Goal: Task Accomplishment & Management: Manage account settings

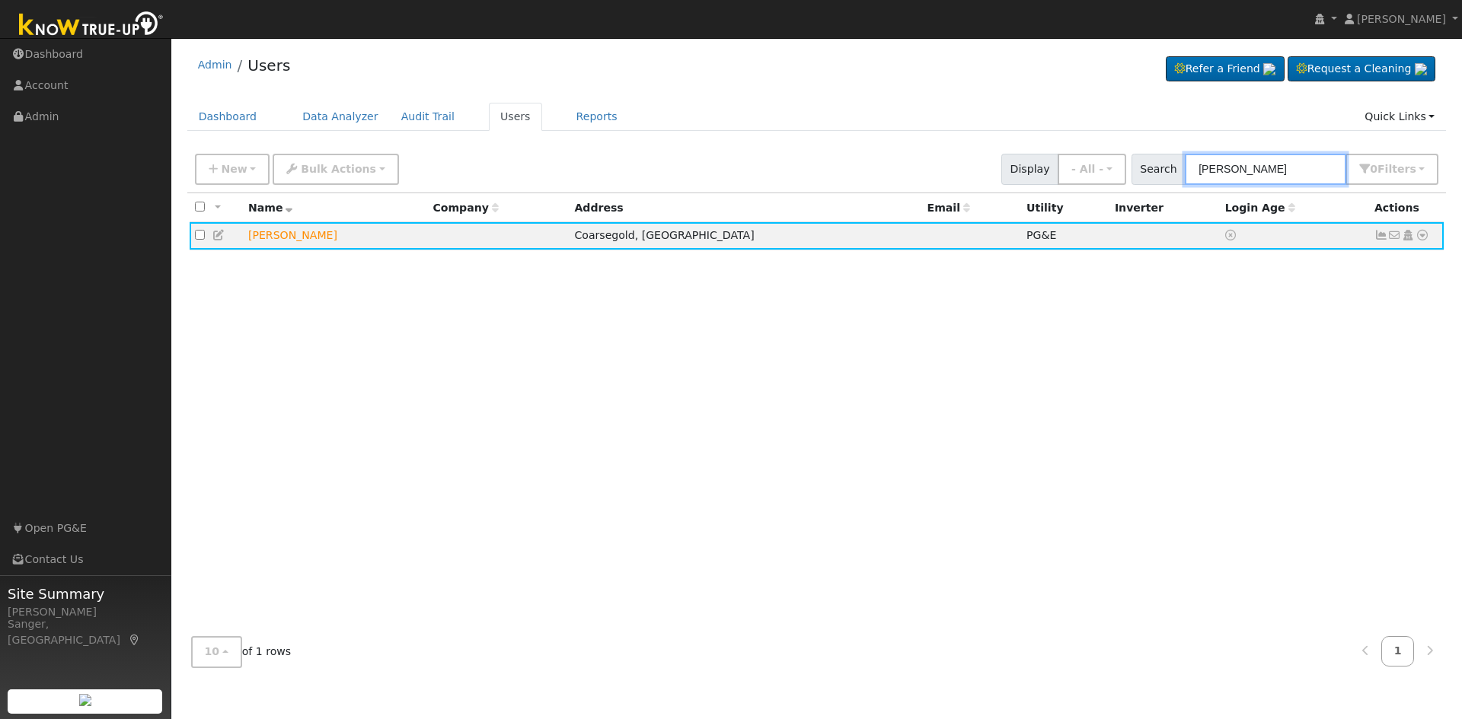
drag, startPoint x: 1314, startPoint y: 169, endPoint x: 1145, endPoint y: 167, distance: 169.0
click at [1145, 167] on div "Search [PERSON_NAME] 0 Filter s My accounts Role Show - All - Show Leads Admin …" at bounding box center [1285, 169] width 308 height 31
paste input "[PERSON_NAME] and [PERSON_NAME]"
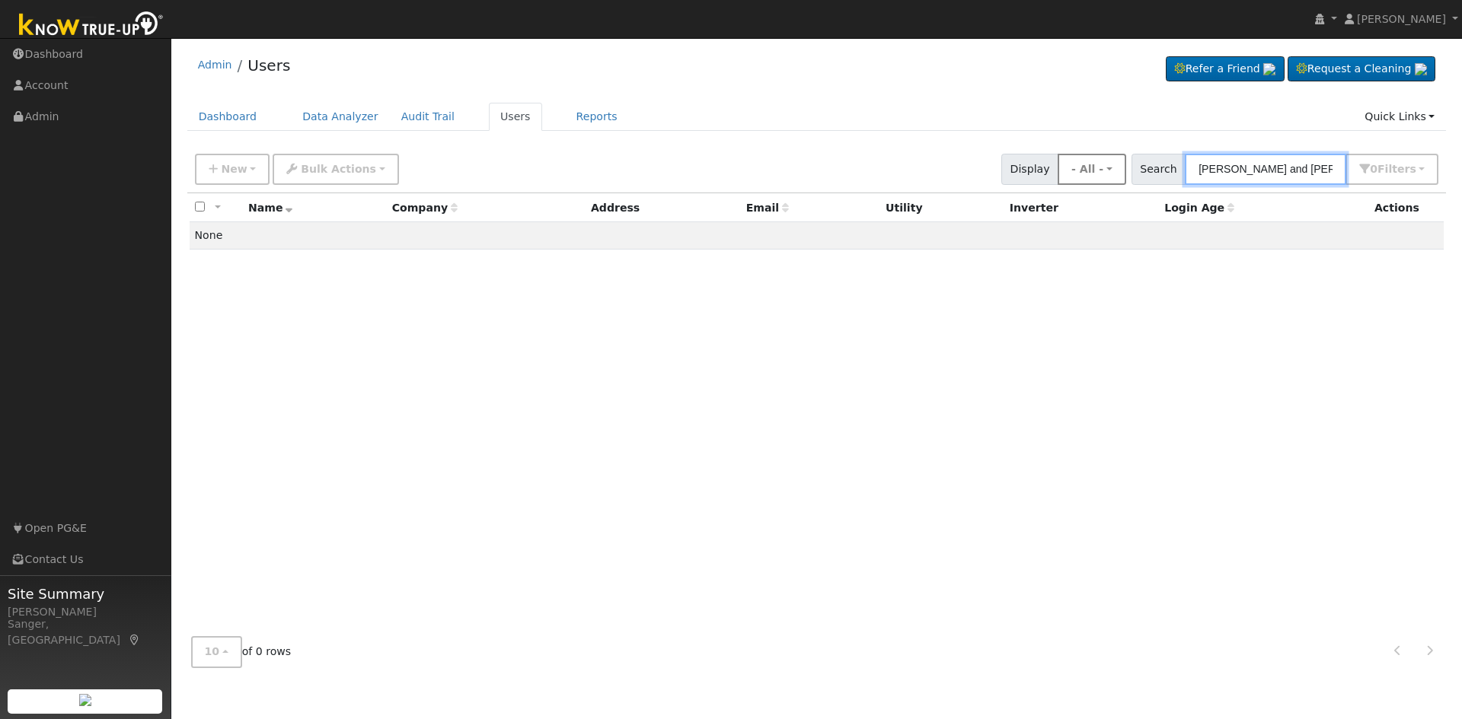
drag, startPoint x: 1296, startPoint y: 167, endPoint x: 1138, endPoint y: 175, distance: 157.8
click at [1138, 175] on div "New Add User Quick Add Quick Connect Quick Convert Lead Bulk Actions Send Email…" at bounding box center [816, 166] width 1249 height 37
type input "[PERSON_NAME]"
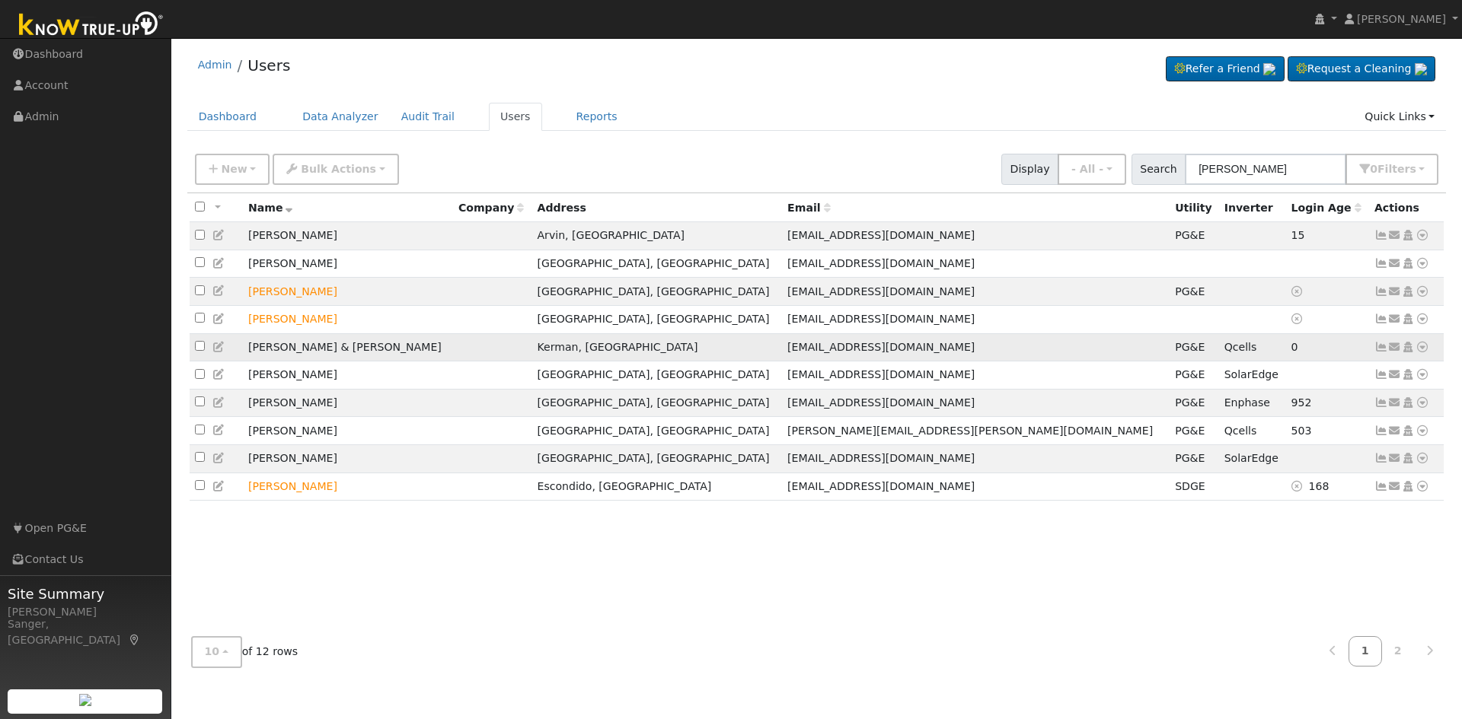
click at [1381, 352] on icon at bounding box center [1381, 347] width 14 height 11
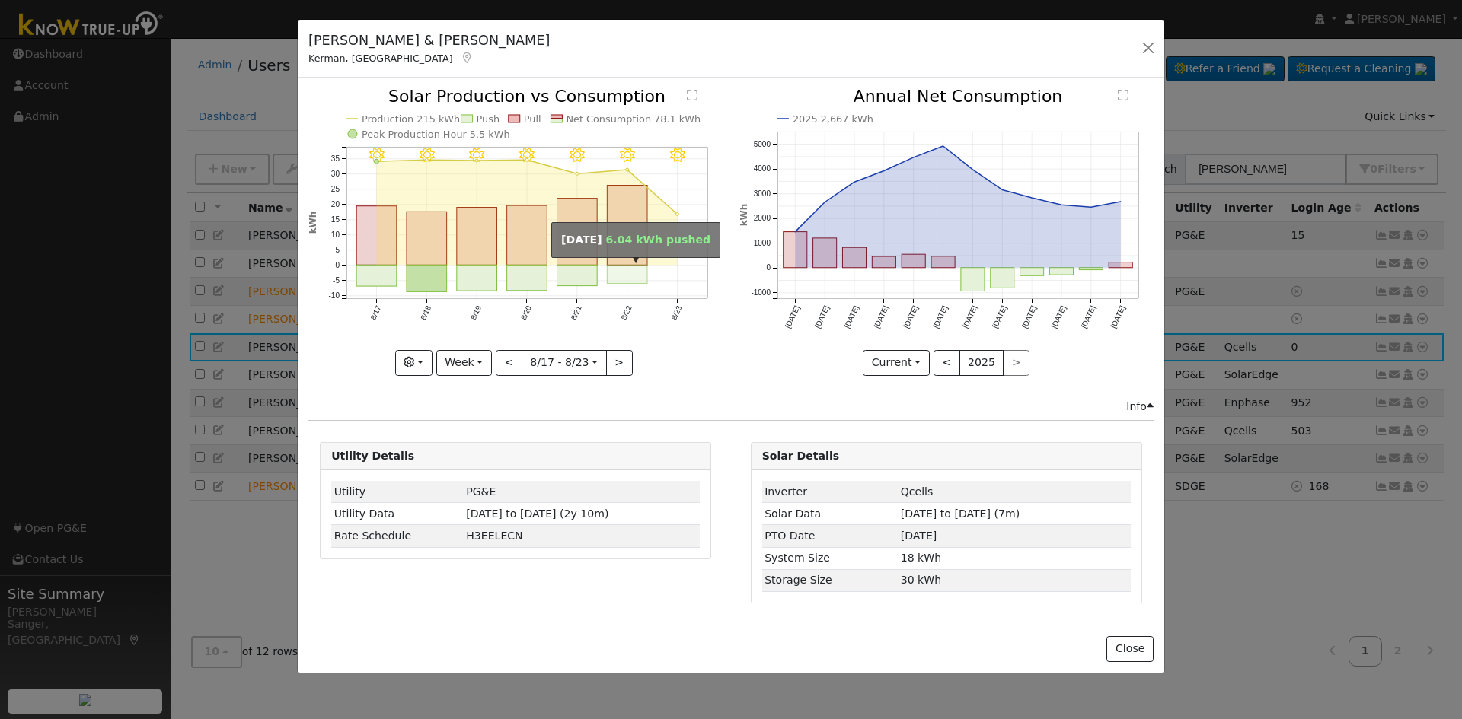
click at [637, 270] on rect "onclick=""" at bounding box center [628, 275] width 40 height 18
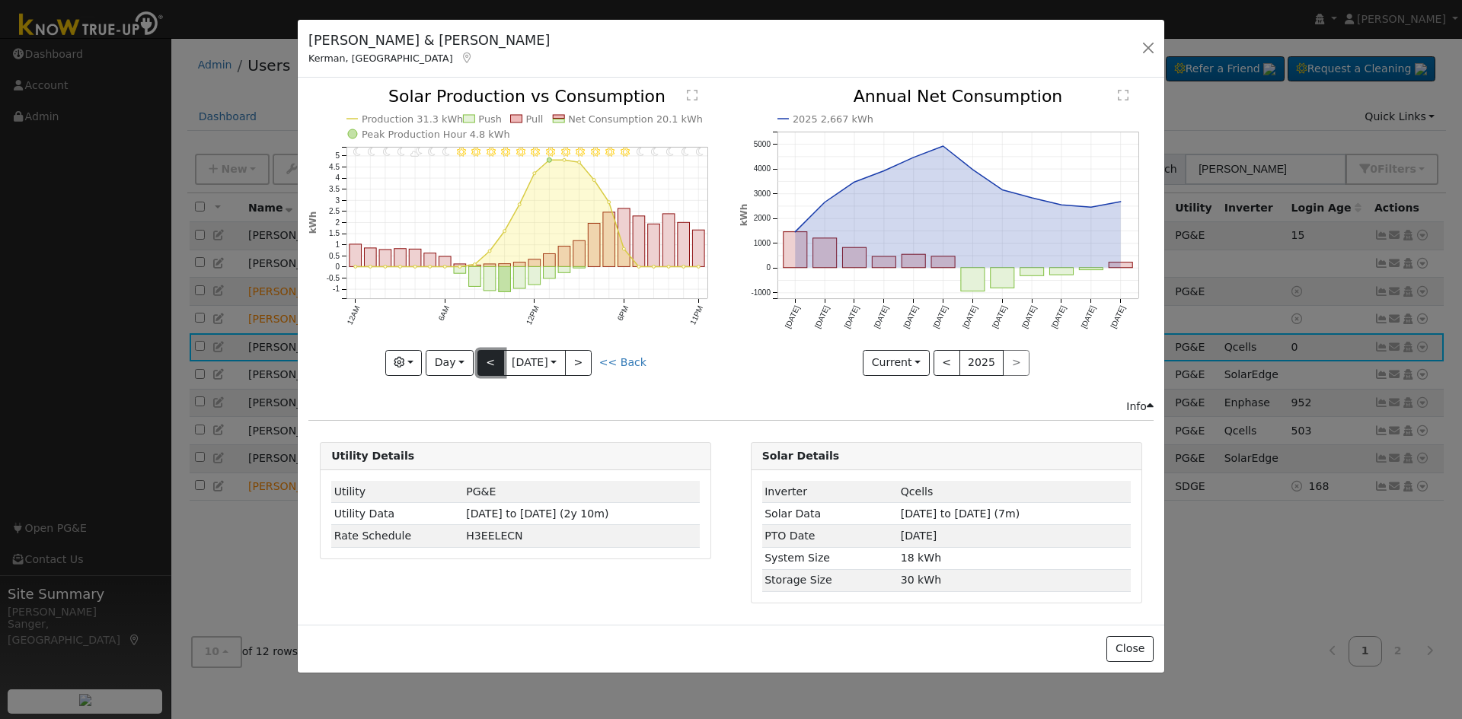
click at [488, 362] on button "<" at bounding box center [490, 363] width 27 height 26
click at [487, 363] on button "<" at bounding box center [490, 363] width 27 height 26
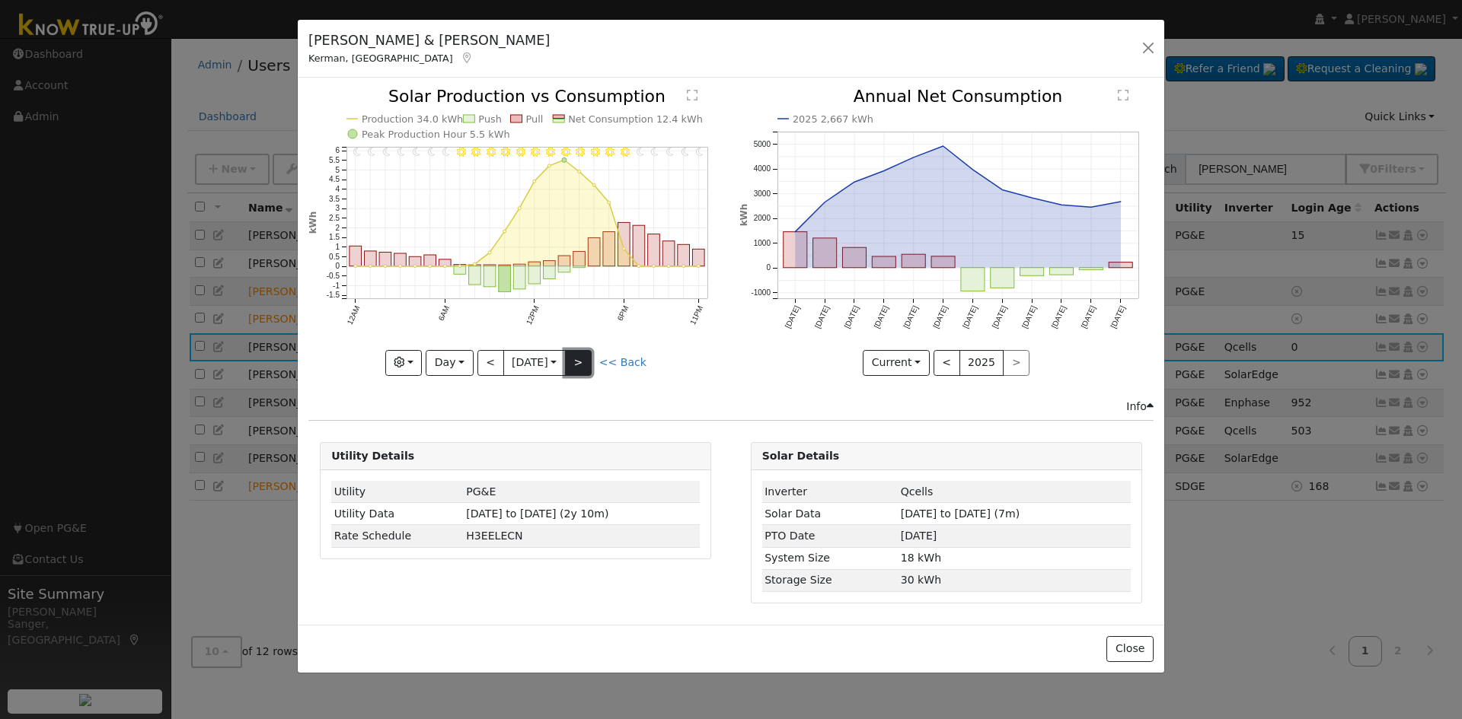
click at [590, 359] on button ">" at bounding box center [578, 363] width 27 height 26
click at [587, 359] on button ">" at bounding box center [578, 363] width 27 height 26
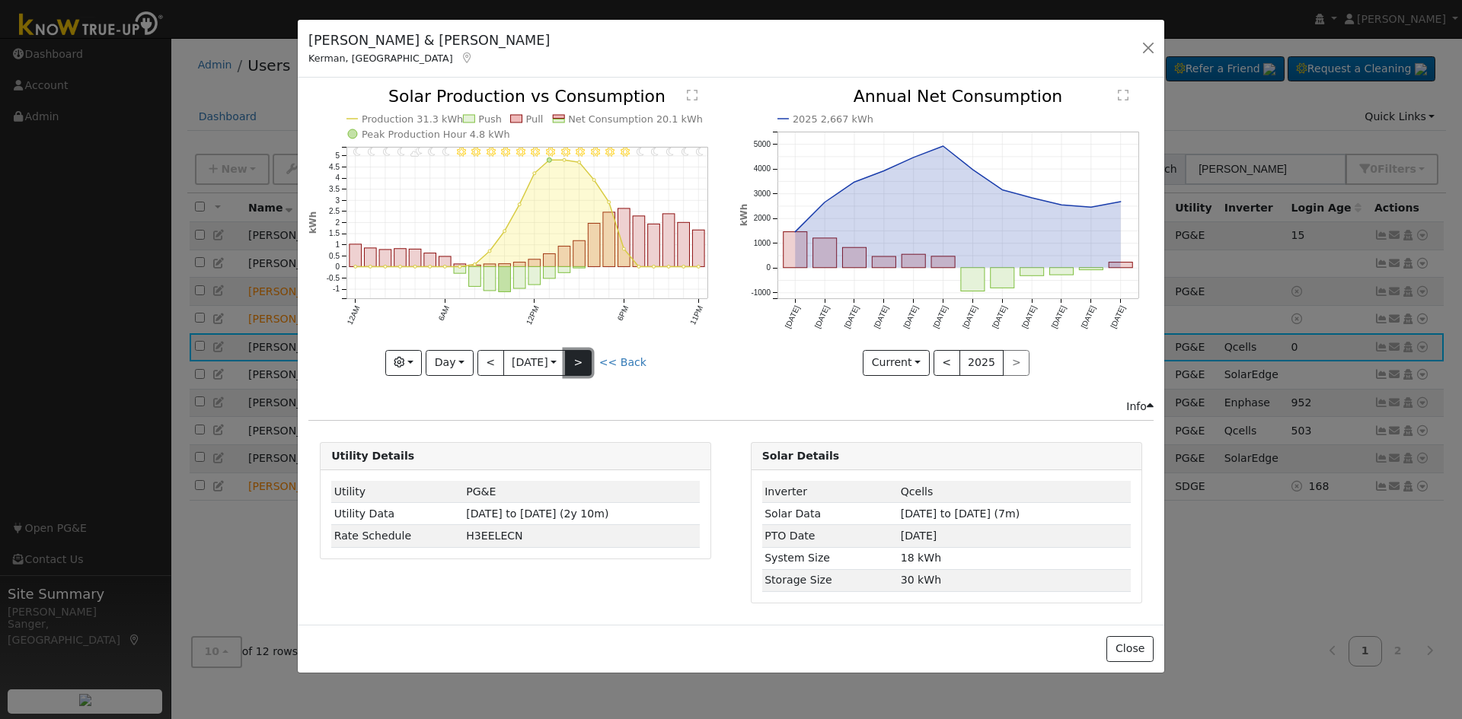
click at [579, 364] on button ">" at bounding box center [578, 363] width 27 height 26
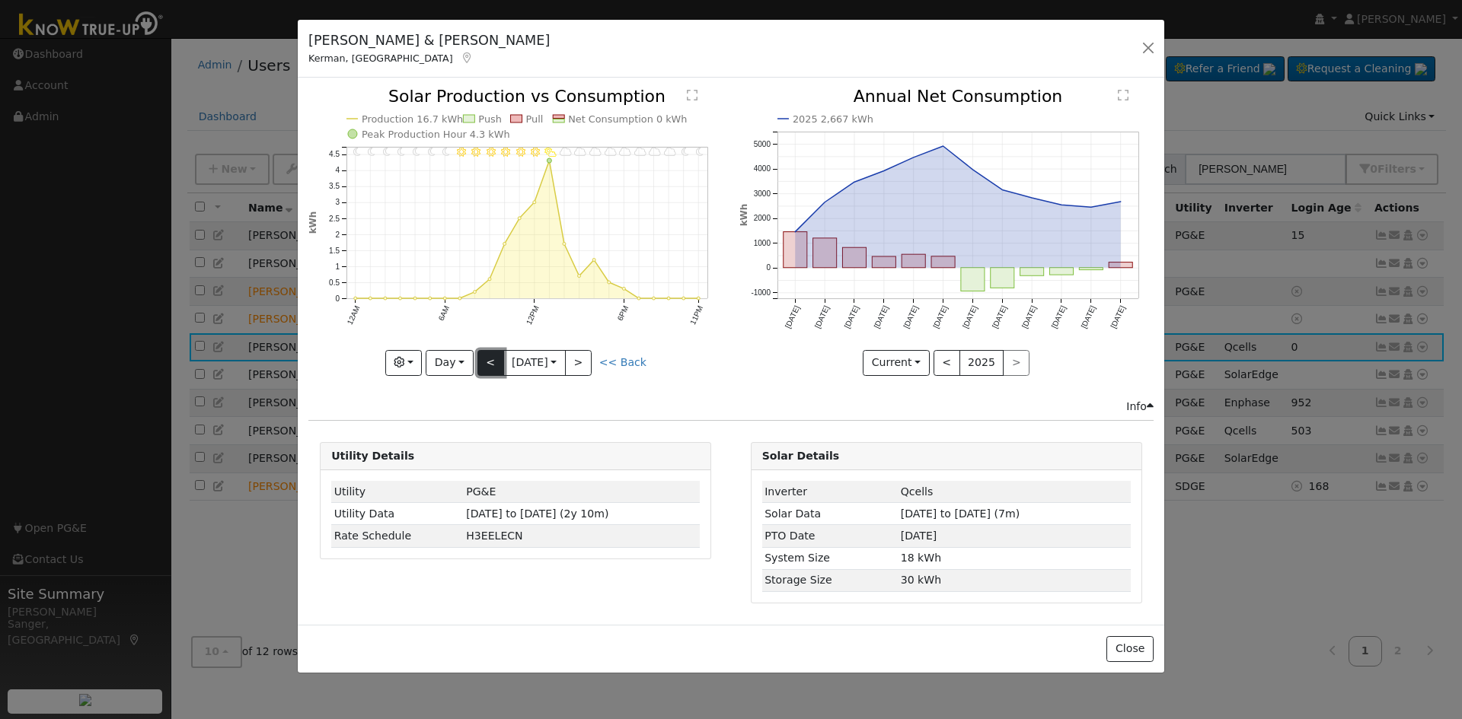
click at [495, 363] on button "<" at bounding box center [490, 363] width 27 height 26
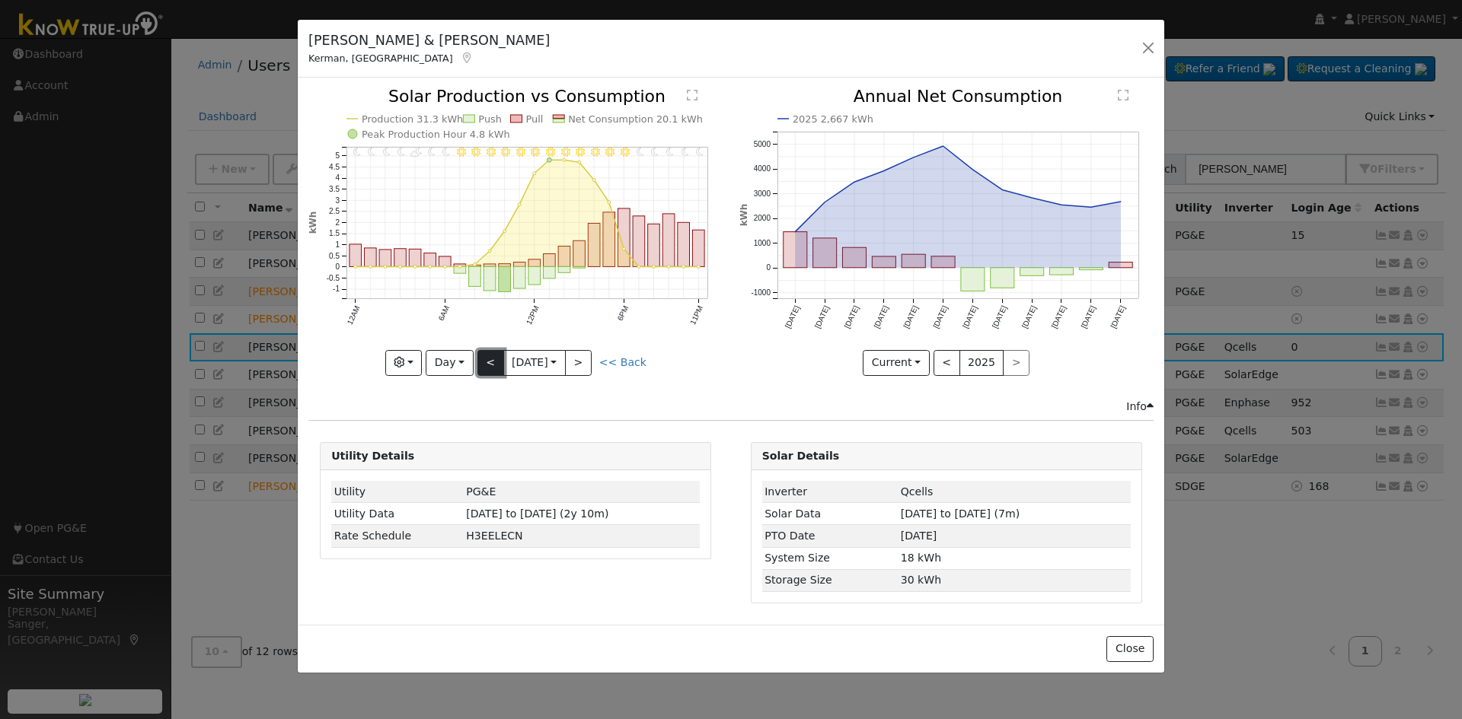
click at [495, 363] on button "<" at bounding box center [490, 363] width 27 height 26
click at [580, 359] on button ">" at bounding box center [578, 363] width 27 height 26
click at [588, 360] on button ">" at bounding box center [578, 363] width 27 height 26
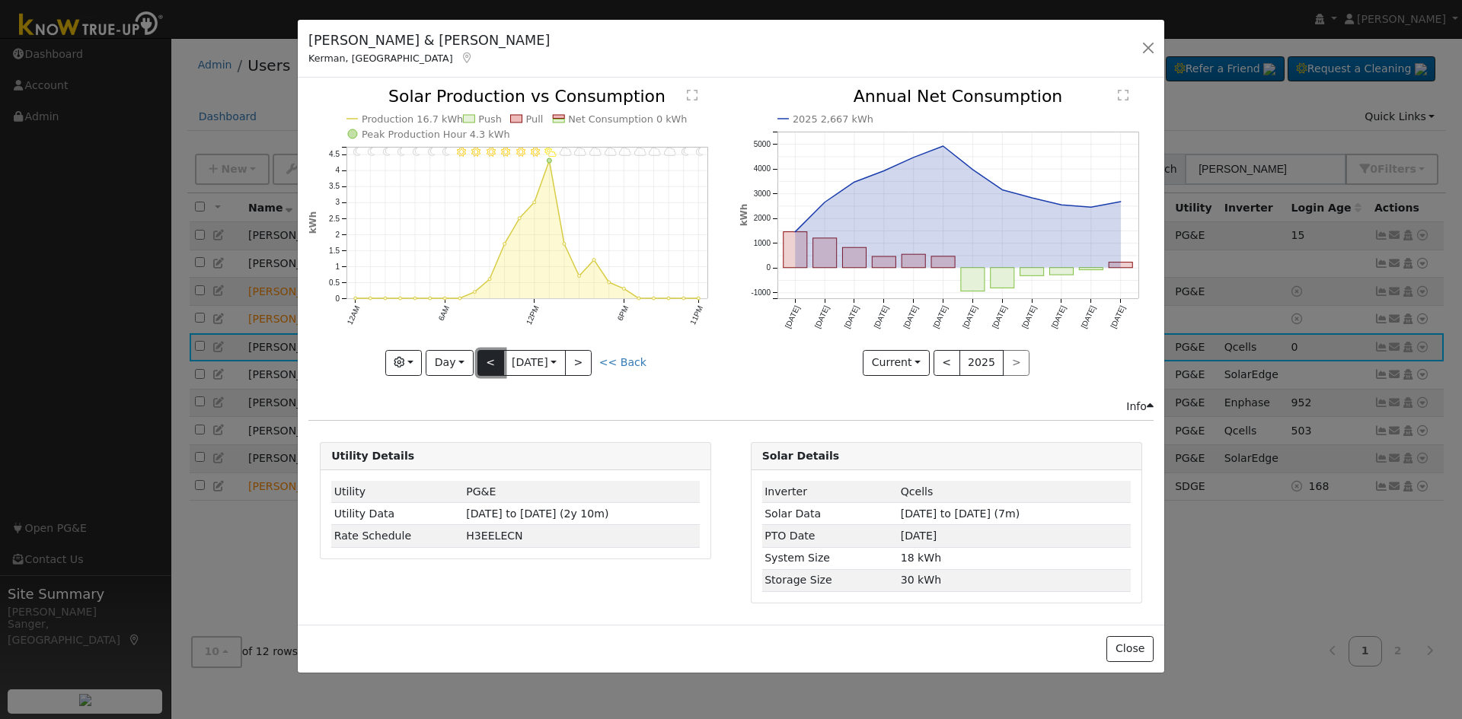
click at [485, 359] on button "<" at bounding box center [490, 363] width 27 height 26
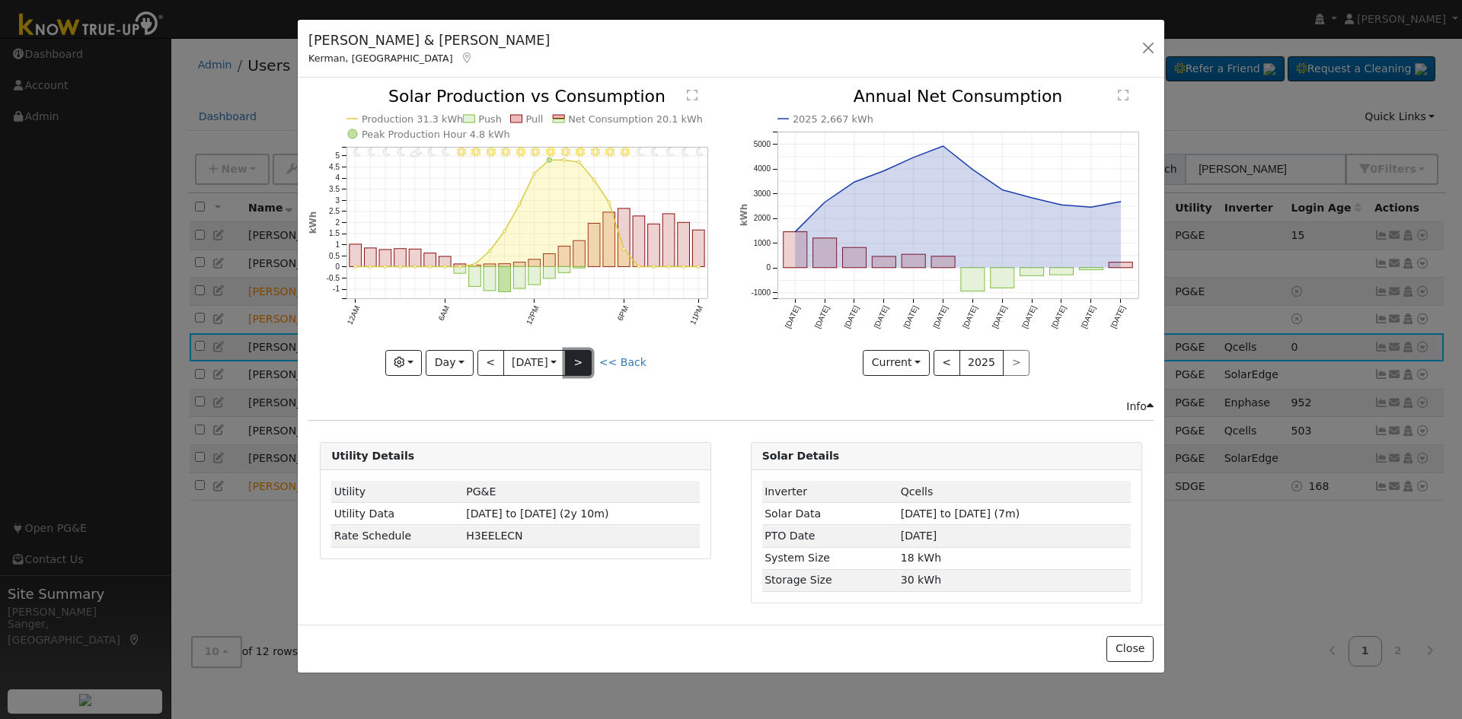
click at [580, 363] on button ">" at bounding box center [578, 363] width 27 height 26
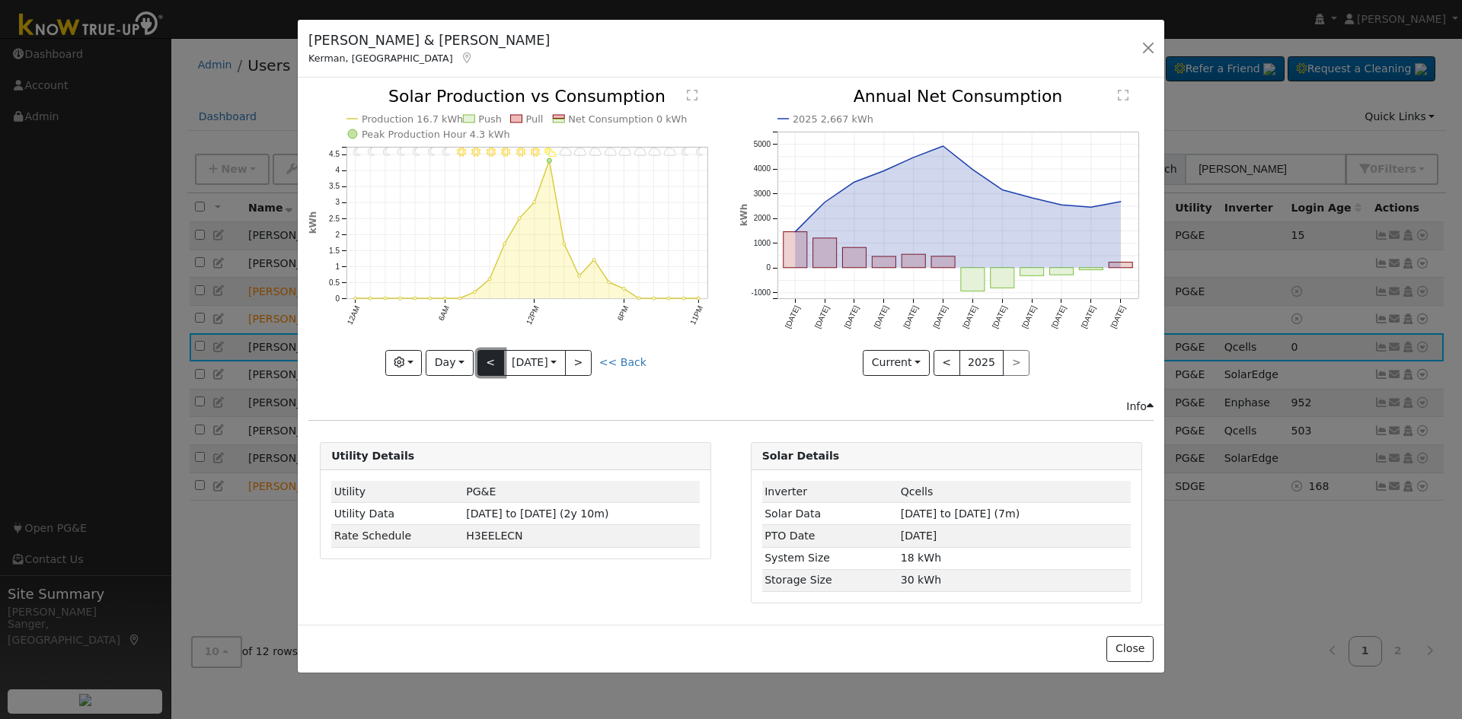
click at [482, 357] on button "<" at bounding box center [490, 363] width 27 height 26
type input "[DATE]"
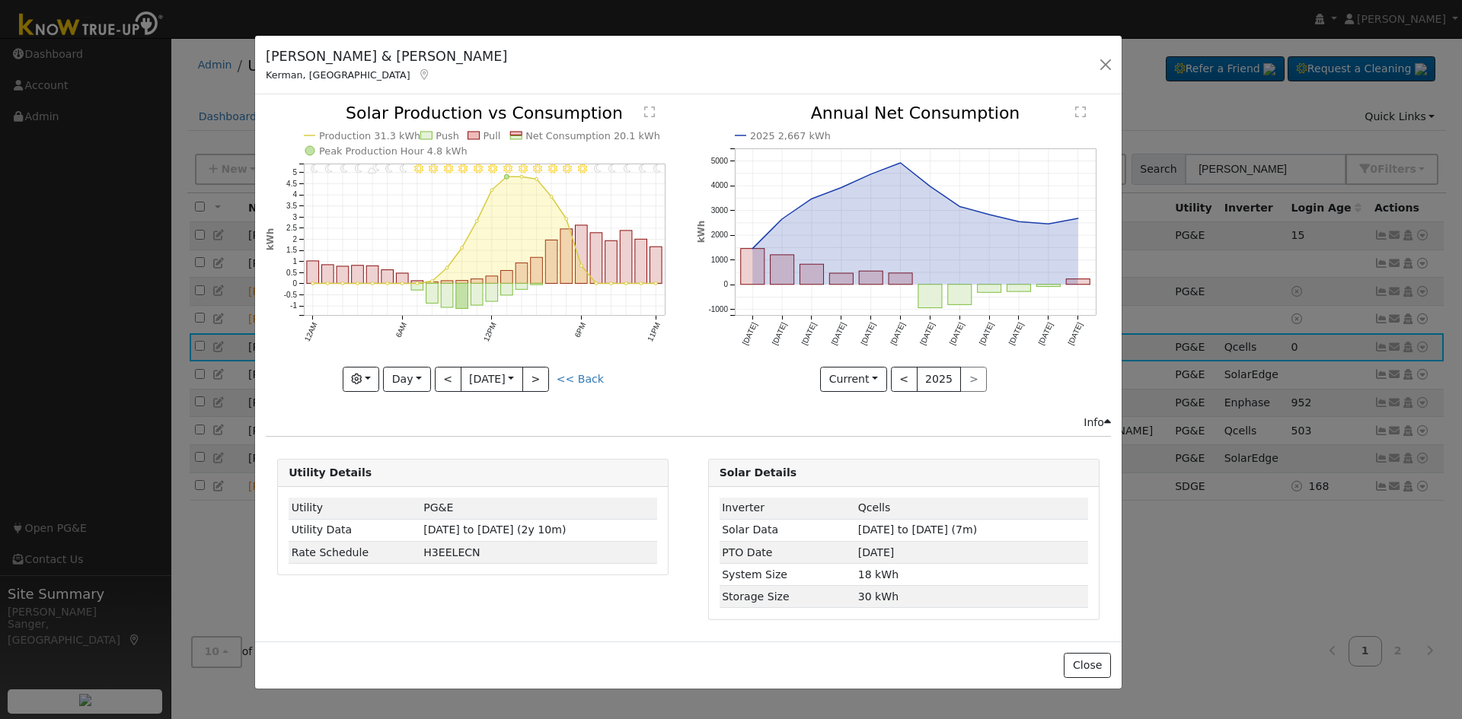
drag, startPoint x: 307, startPoint y: 26, endPoint x: 264, endPoint y: 42, distance: 45.5
click at [264, 42] on div "[PERSON_NAME] & [PERSON_NAME], [GEOGRAPHIC_DATA] Default Account Default Accoun…" at bounding box center [688, 65] width 866 height 59
drag, startPoint x: 1275, startPoint y: 166, endPoint x: 1206, endPoint y: 170, distance: 69.4
click at [1206, 170] on div "[PERSON_NAME] & [PERSON_NAME], [GEOGRAPHIC_DATA] Default Account Default Accoun…" at bounding box center [731, 359] width 1462 height 719
click at [1103, 60] on button "button" at bounding box center [1105, 64] width 21 height 21
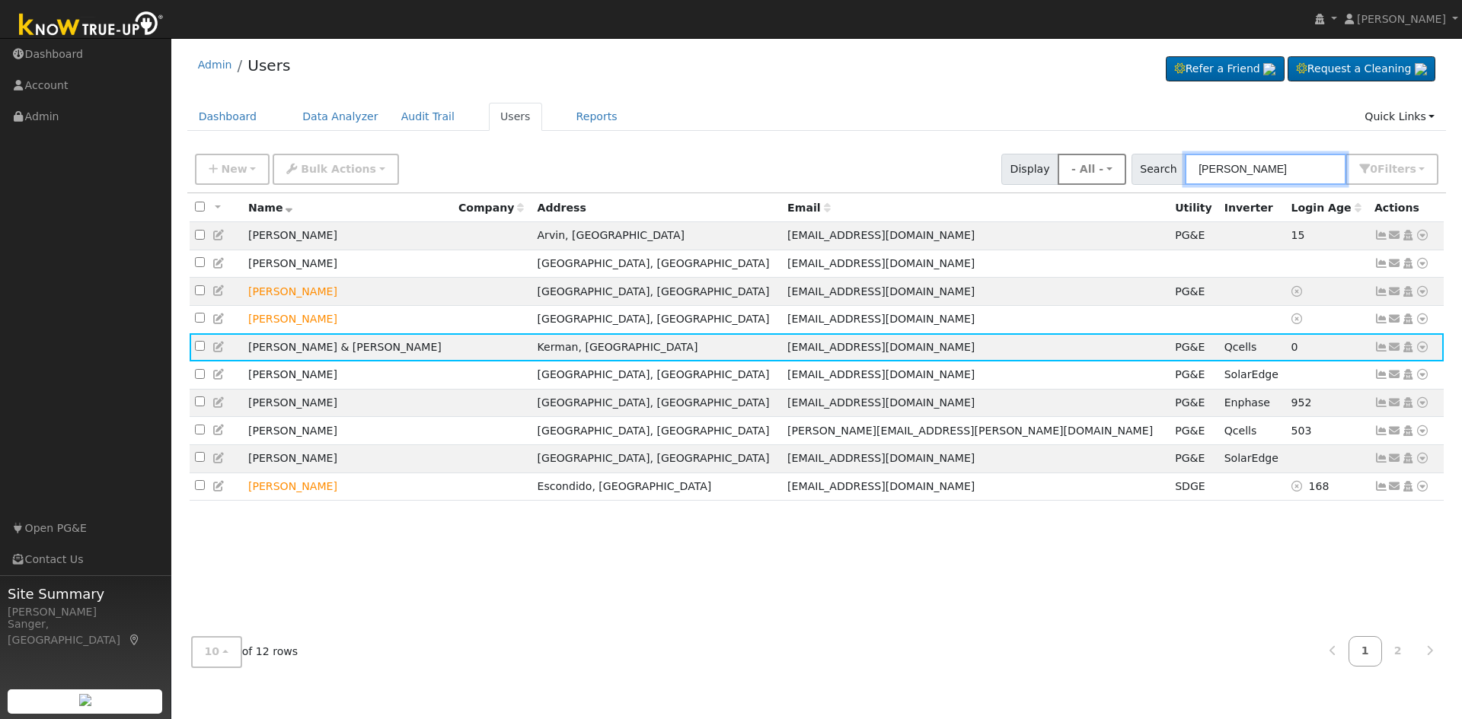
drag, startPoint x: 1258, startPoint y: 175, endPoint x: 1124, endPoint y: 175, distance: 134.0
click at [1124, 175] on div "New Add User Quick Add Quick Connect Quick Convert Lead Bulk Actions Send Email…" at bounding box center [816, 166] width 1249 height 37
paste input "Crow"
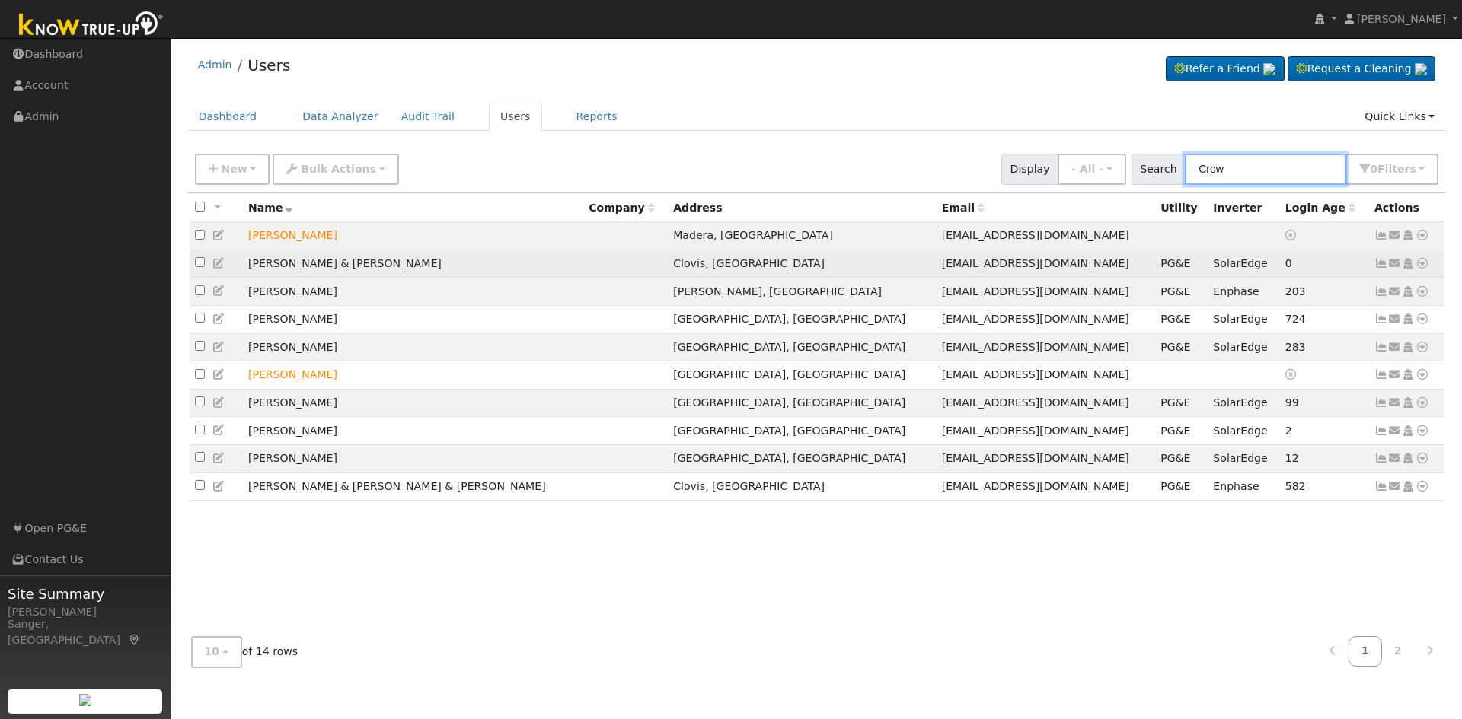
type input "Crow"
click at [1421, 268] on icon at bounding box center [1422, 263] width 14 height 11
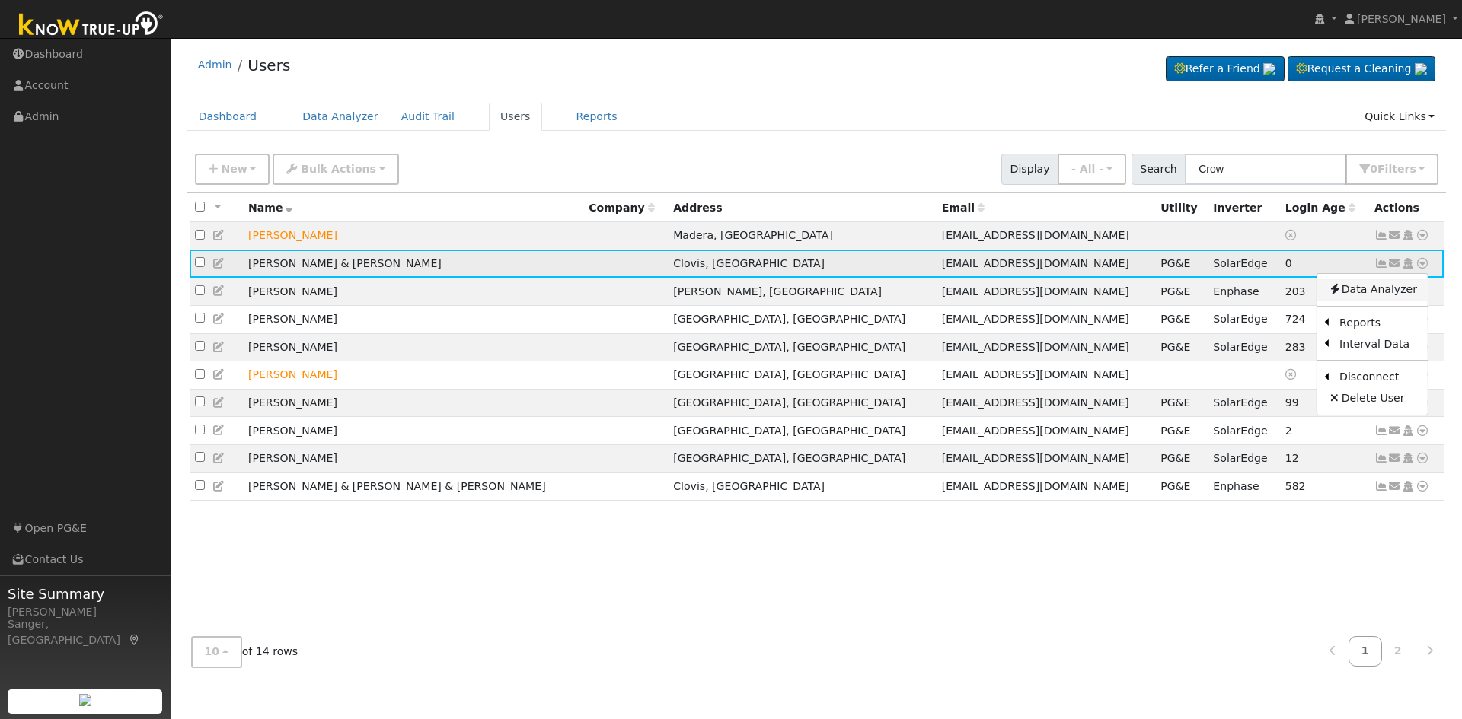
click at [1393, 293] on link "Data Analyzer" at bounding box center [1372, 289] width 110 height 21
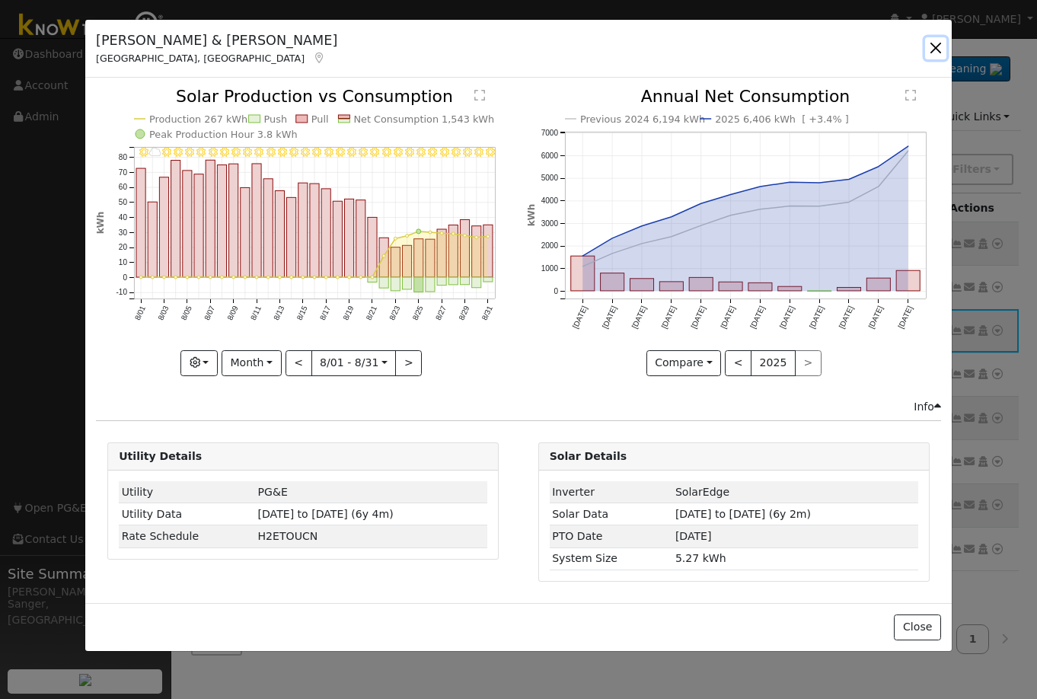
click at [938, 43] on button "button" at bounding box center [935, 47] width 21 height 21
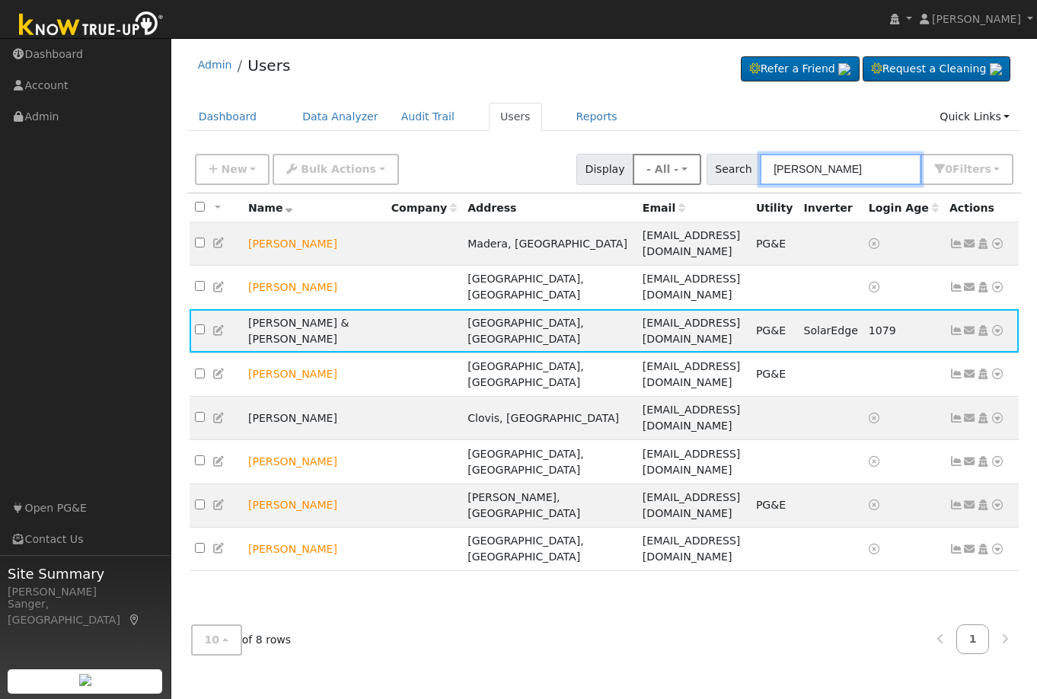
drag, startPoint x: 860, startPoint y: 171, endPoint x: 665, endPoint y: 180, distance: 195.1
click at [665, 180] on div "New Add User Quick Add Quick Connect Quick Convert Lead Bulk Actions Send Email…" at bounding box center [604, 166] width 825 height 37
paste input "JoAnn Sanchez"
type input "JoAnn Sanchez"
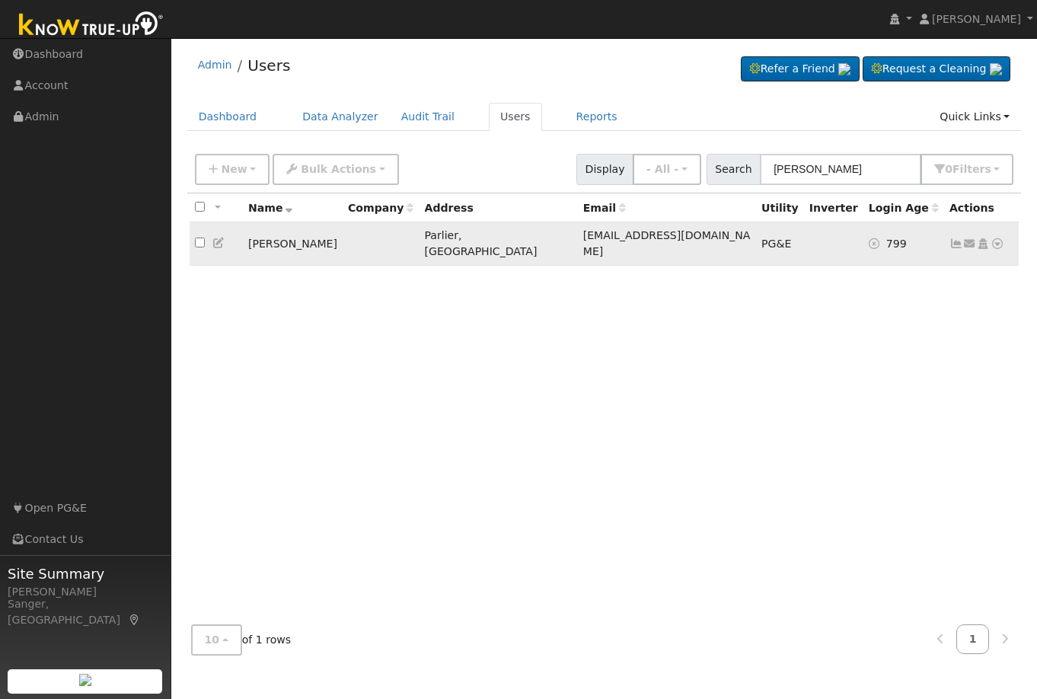
click at [996, 238] on icon at bounding box center [997, 243] width 14 height 11
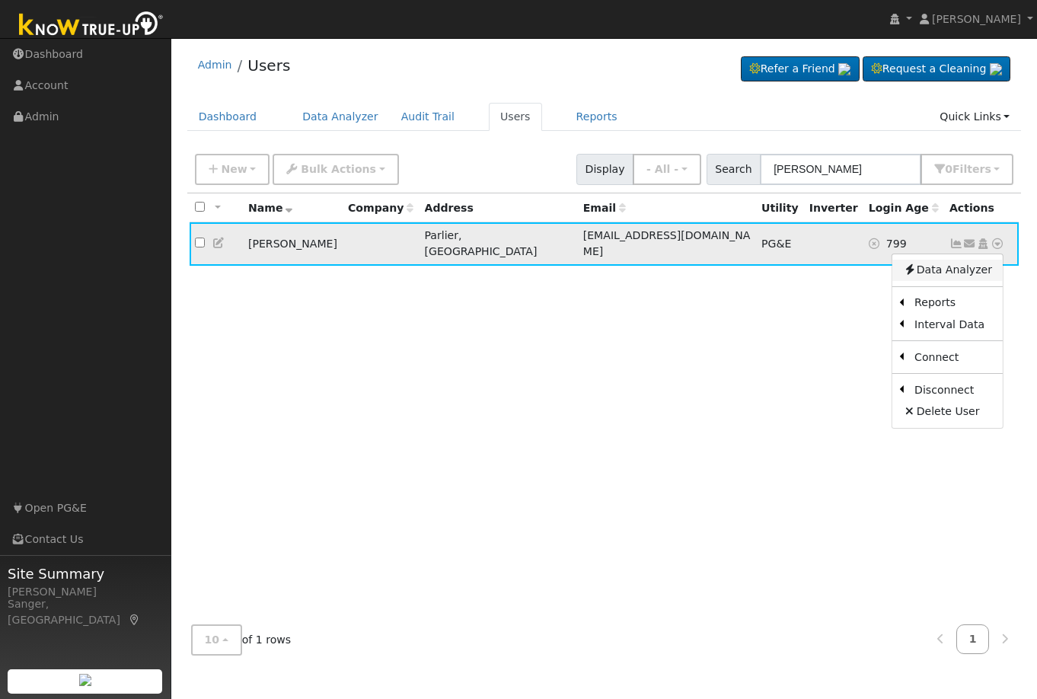
click at [965, 267] on link "Data Analyzer" at bounding box center [947, 270] width 110 height 21
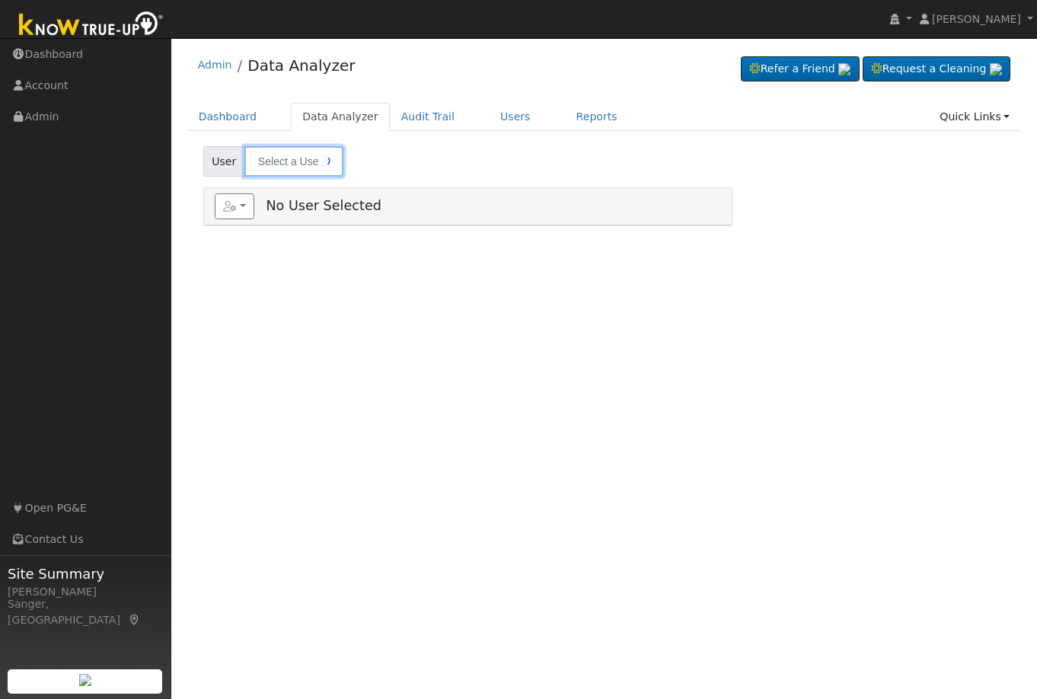
type input "[PERSON_NAME]"
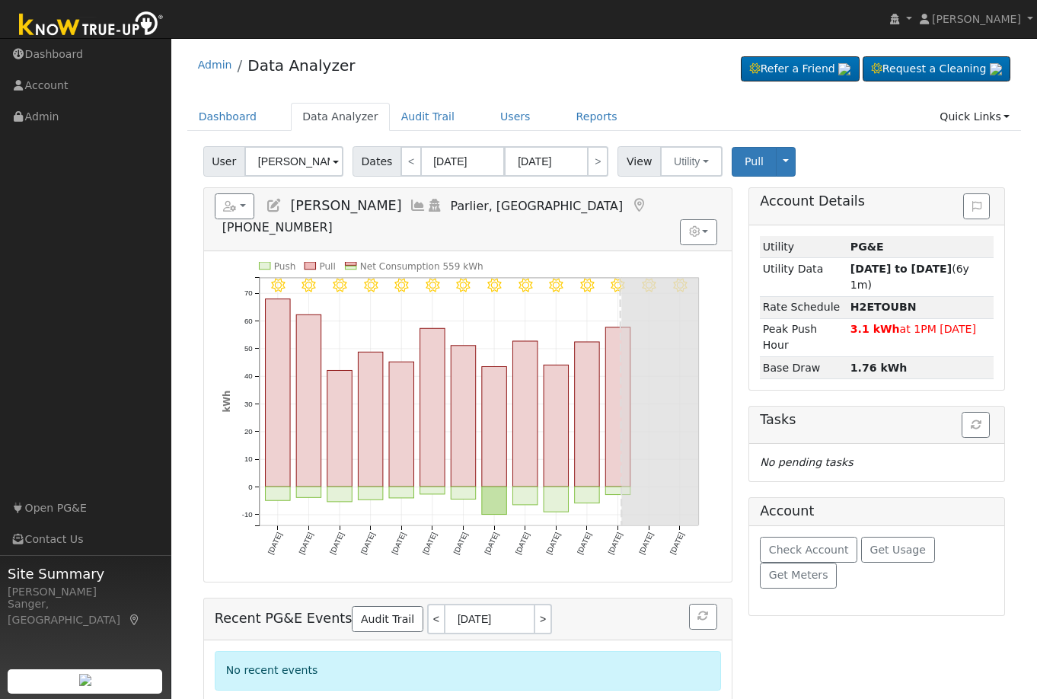
click at [410, 203] on icon at bounding box center [418, 206] width 17 height 14
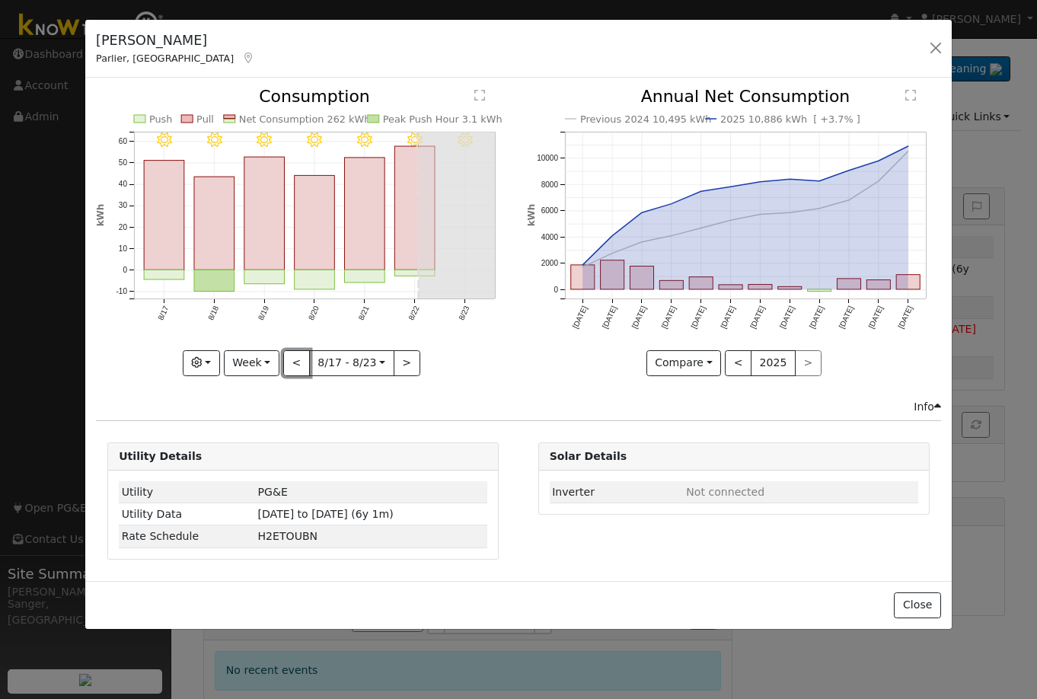
click at [302, 368] on button "<" at bounding box center [296, 363] width 27 height 26
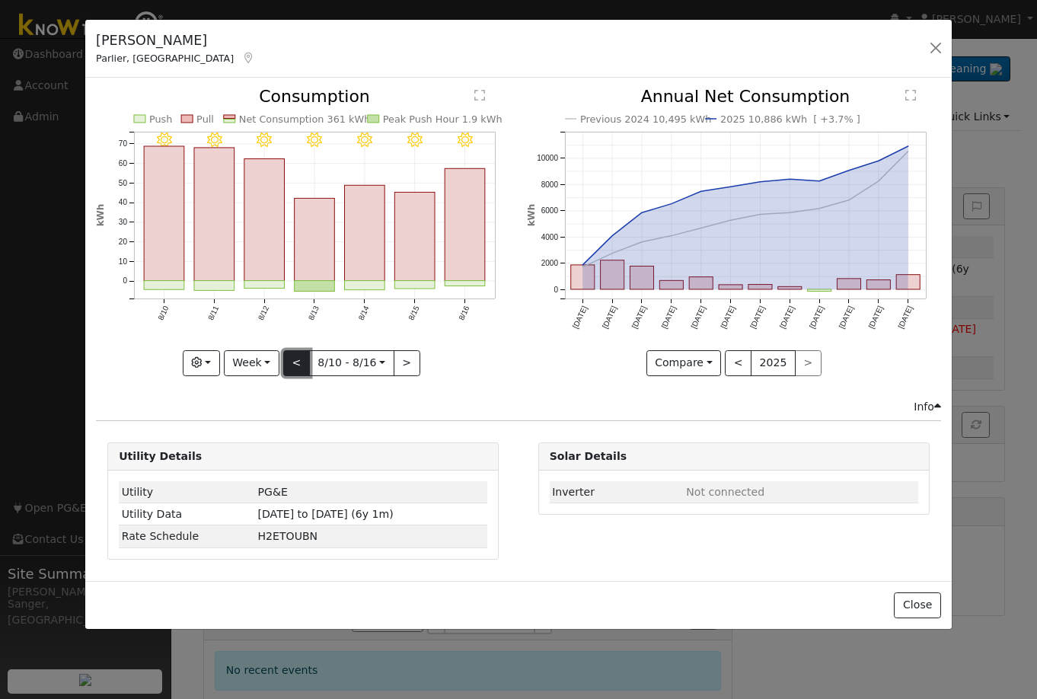
click at [300, 364] on button "<" at bounding box center [296, 363] width 27 height 26
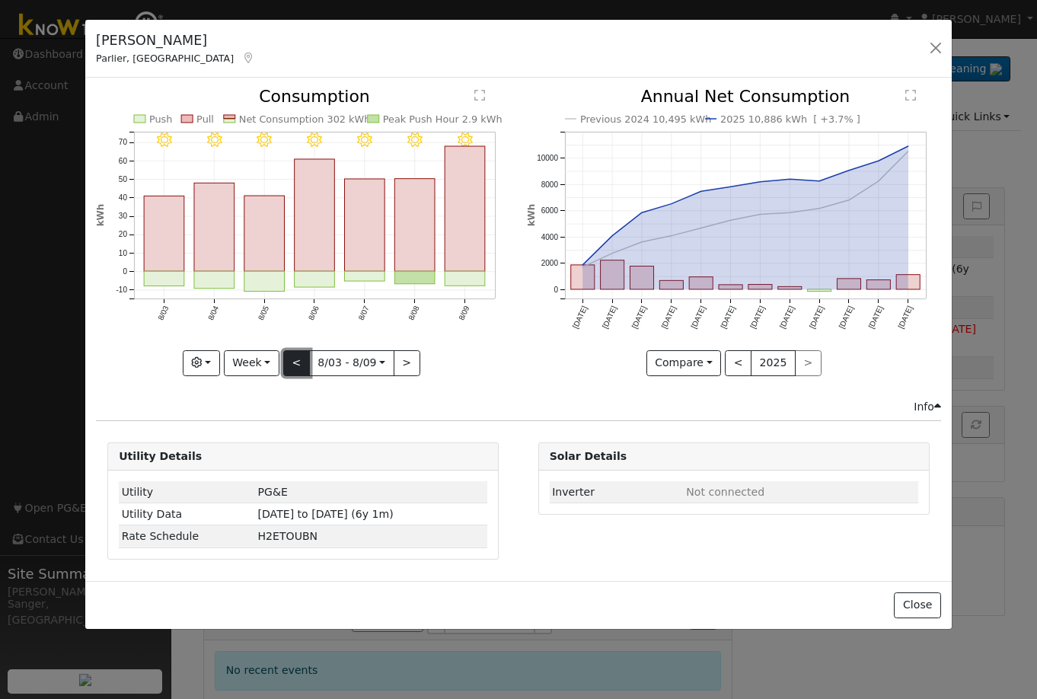
click at [290, 357] on button "<" at bounding box center [296, 363] width 27 height 26
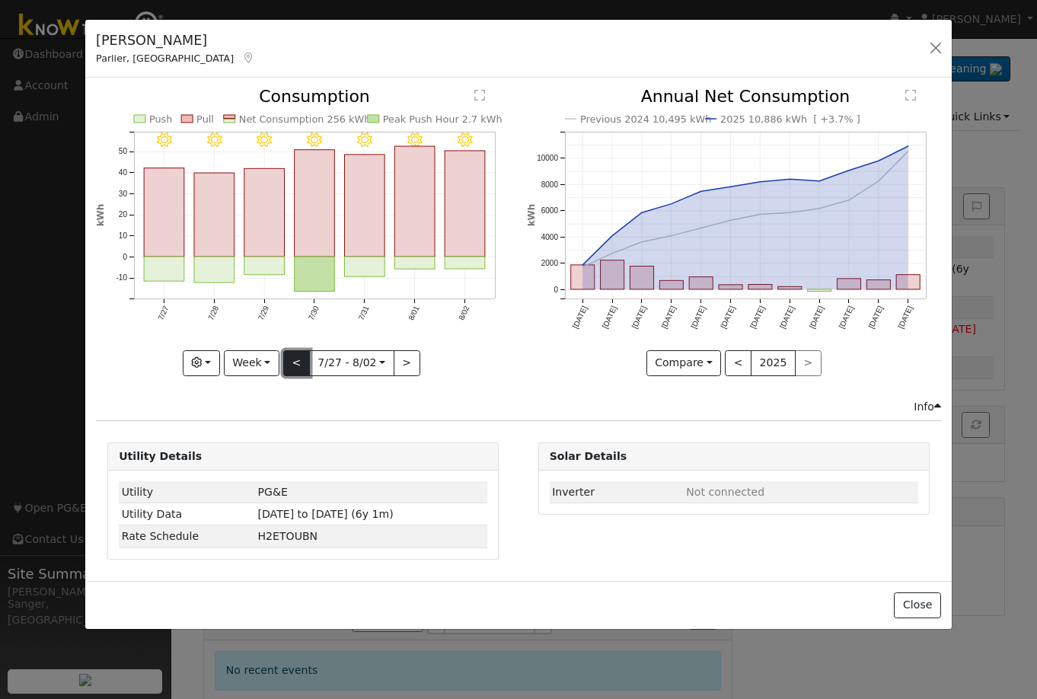
click at [290, 357] on button "<" at bounding box center [296, 363] width 27 height 26
type input "[DATE]"
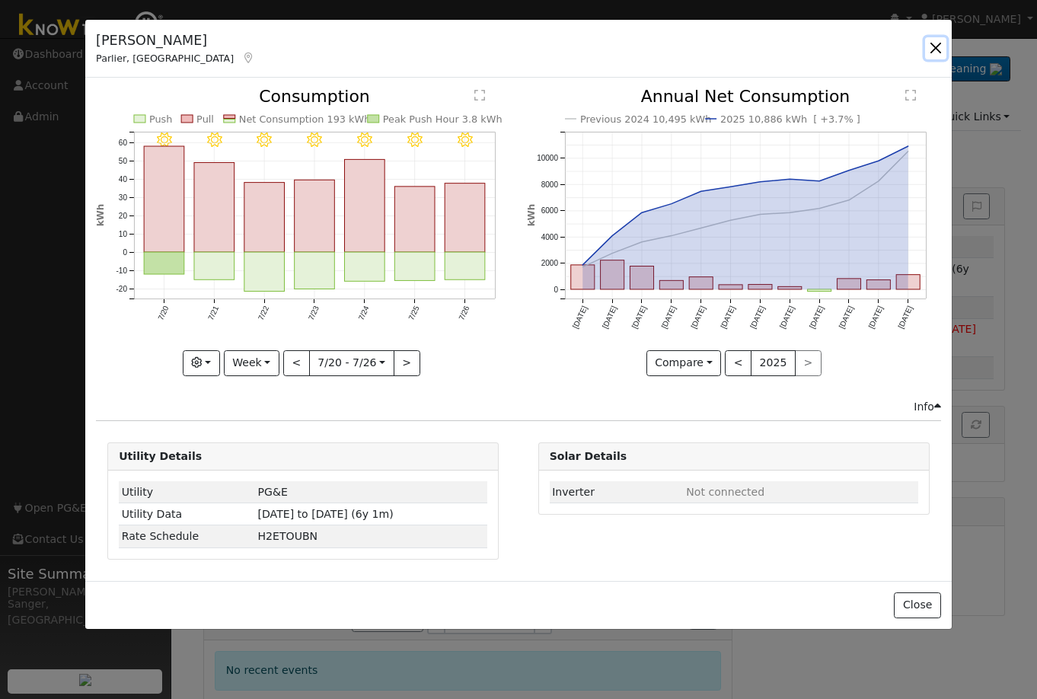
click at [933, 46] on button "button" at bounding box center [935, 47] width 21 height 21
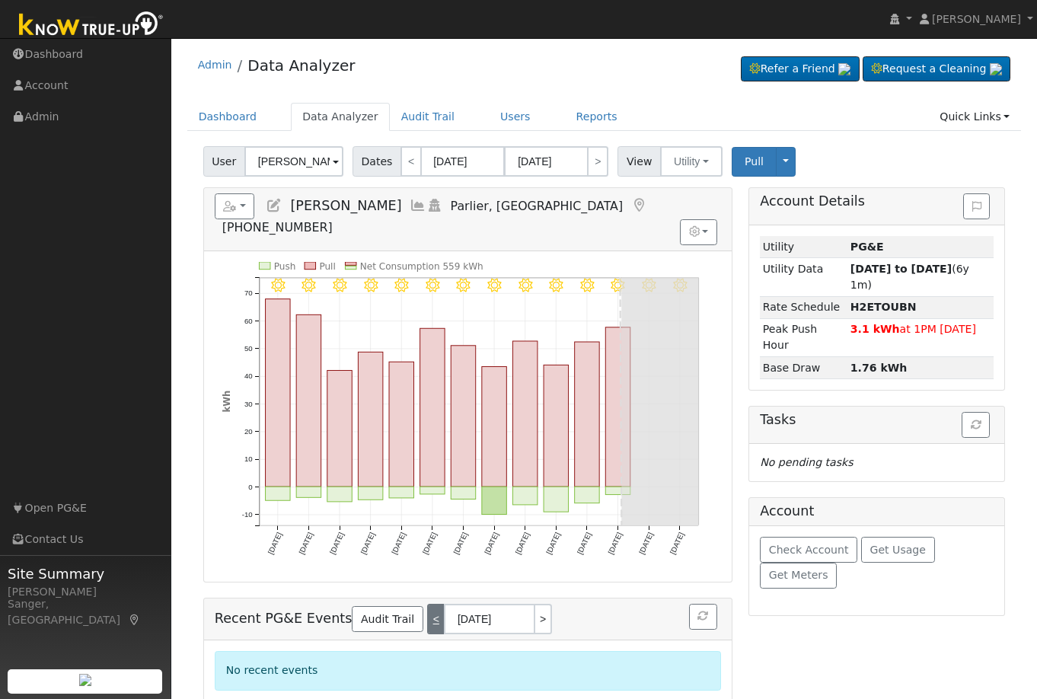
click at [427, 604] on link "<" at bounding box center [435, 619] width 17 height 30
type input "08/24/2025"
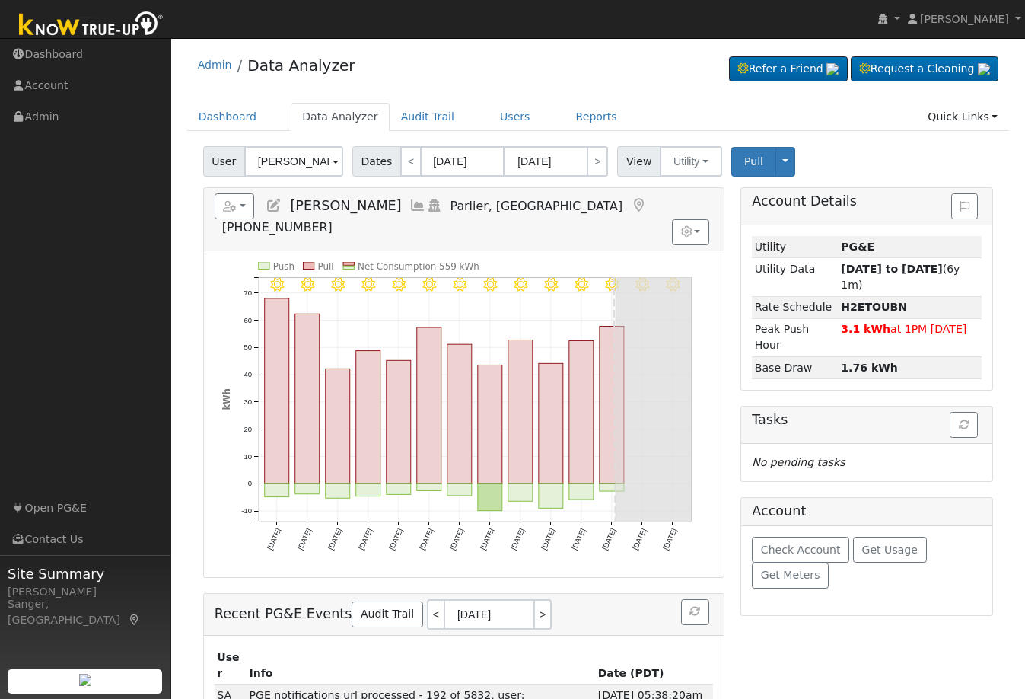
click at [410, 208] on icon at bounding box center [418, 206] width 17 height 14
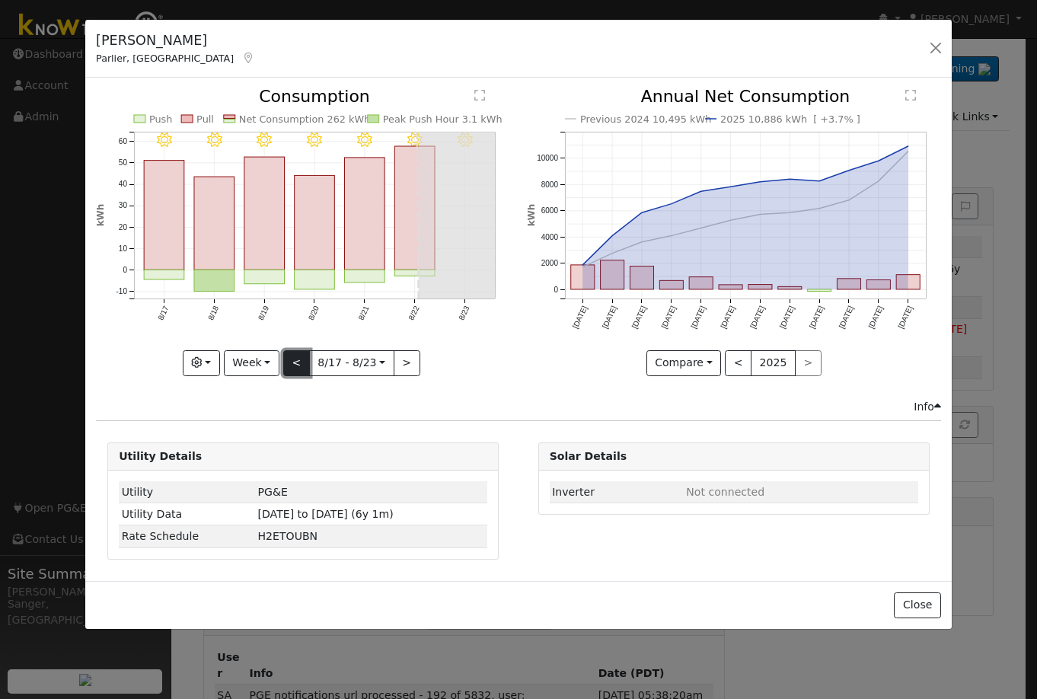
click at [294, 367] on button "<" at bounding box center [296, 363] width 27 height 26
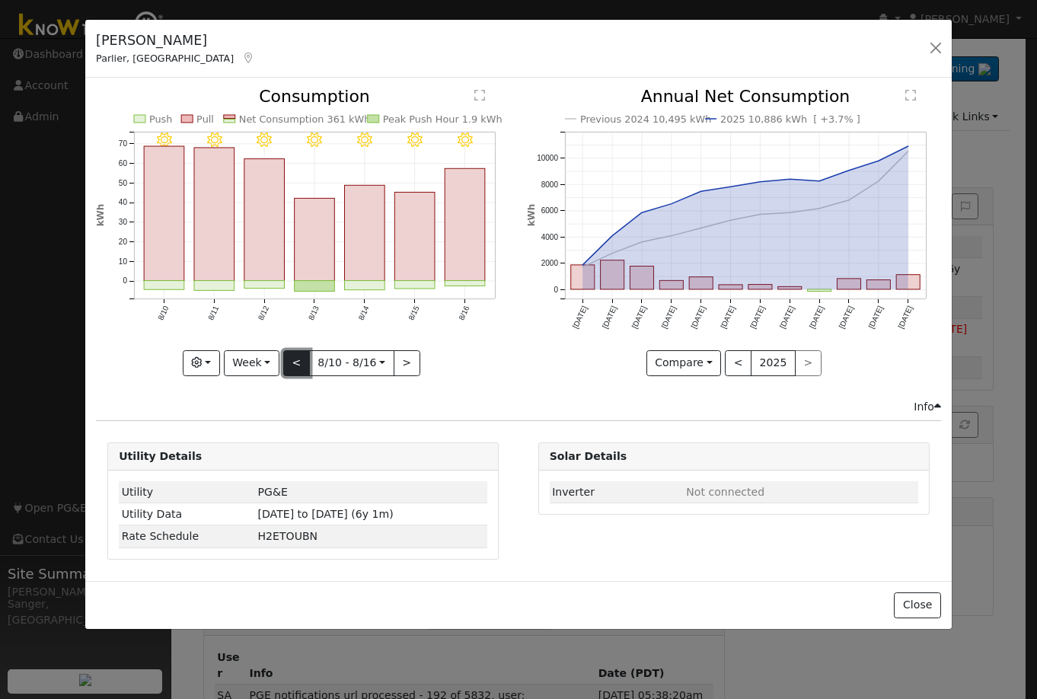
click at [294, 367] on button "<" at bounding box center [296, 363] width 27 height 26
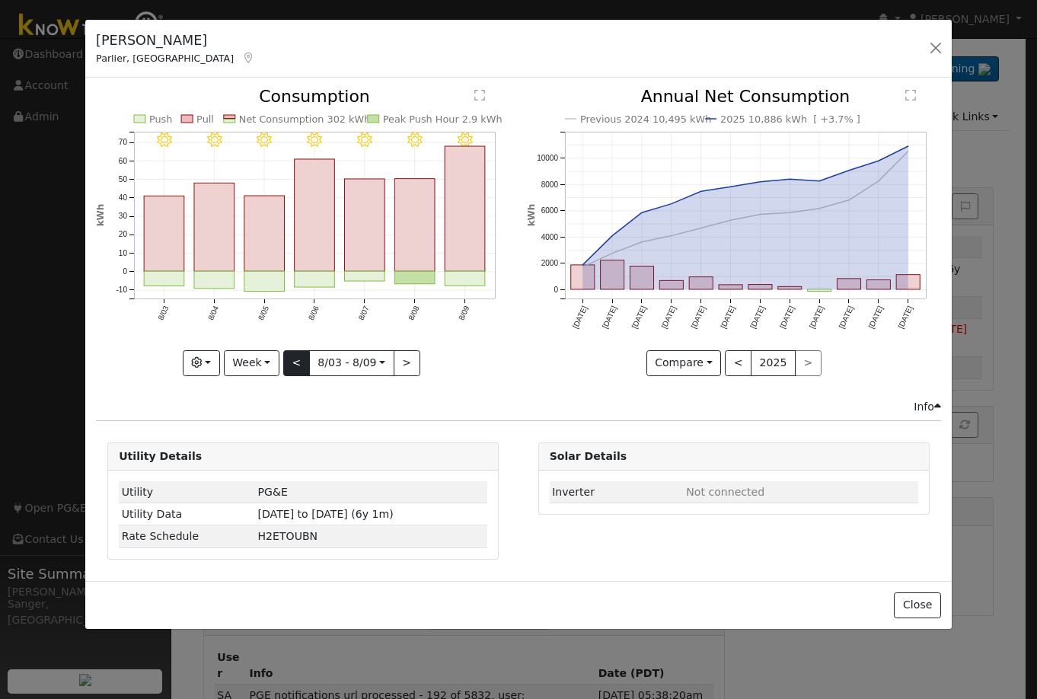
click at [294, 367] on div "8/09 - Clear 8/08 - Clear 8/07 - Clear 8/06 - Clear 8/05 - Clear 8/04 - Clear 8…" at bounding box center [303, 231] width 414 height 287
click at [247, 359] on button "Week" at bounding box center [252, 363] width 56 height 26
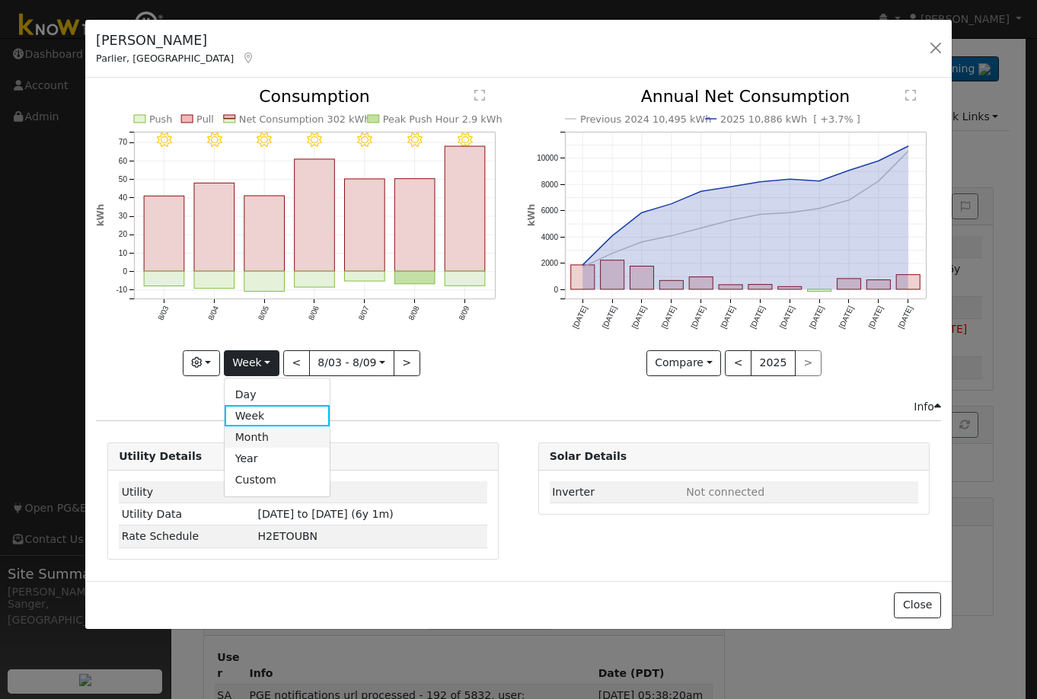
click at [265, 435] on link "Month" at bounding box center [278, 436] width 106 height 21
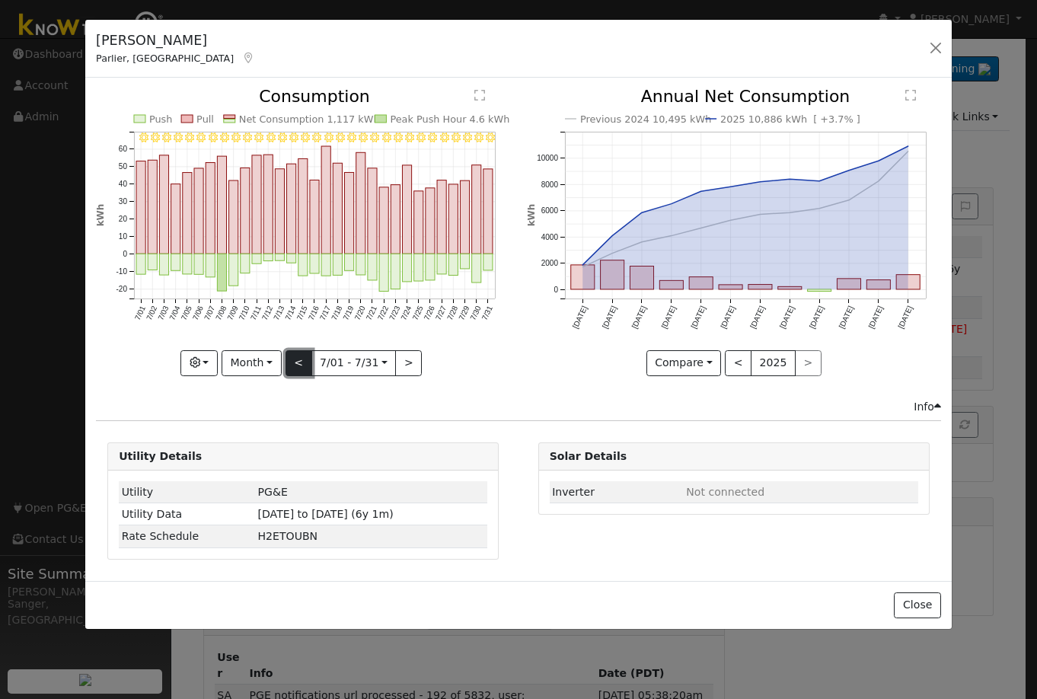
click at [293, 363] on button "<" at bounding box center [298, 363] width 27 height 26
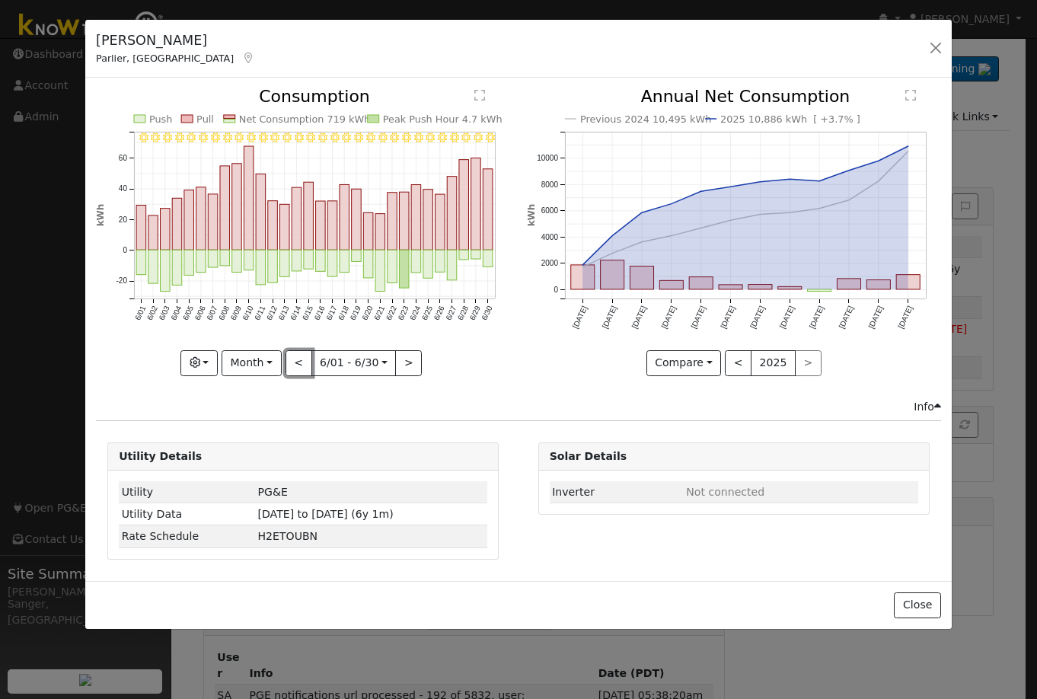
click at [295, 359] on button "<" at bounding box center [298, 363] width 27 height 26
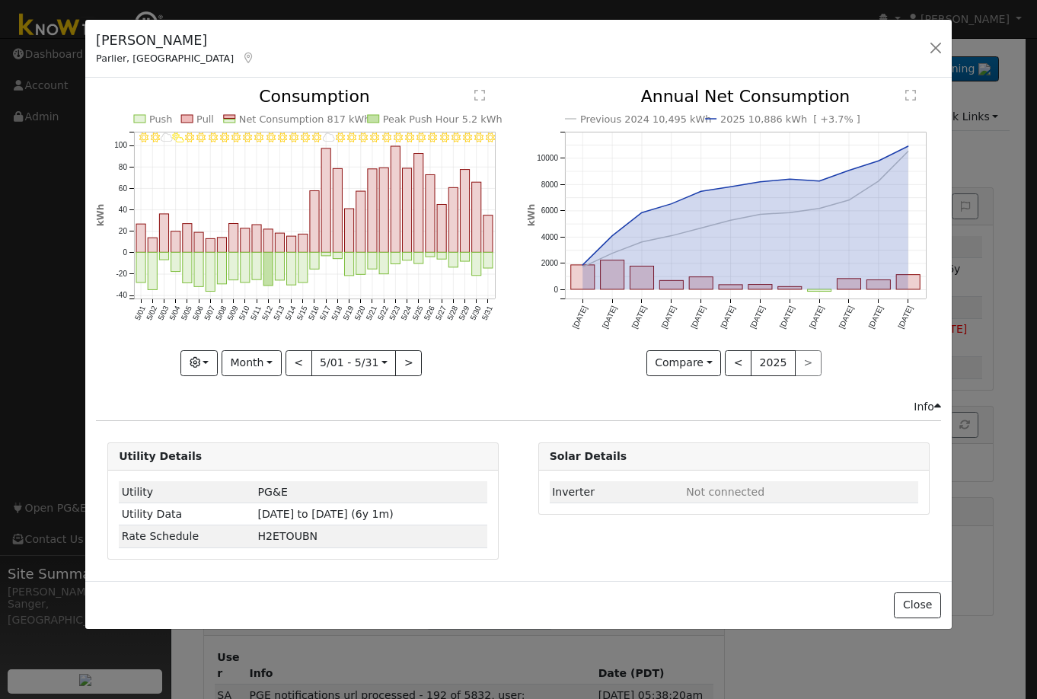
click at [295, 359] on div "5/31 - Clear 5/30 - Clear 5/29 - Clear 5/28 - Clear 5/27 - Clear 5/26 - MostlyC…" at bounding box center [303, 231] width 414 height 287
click at [295, 359] on button "<" at bounding box center [298, 363] width 27 height 26
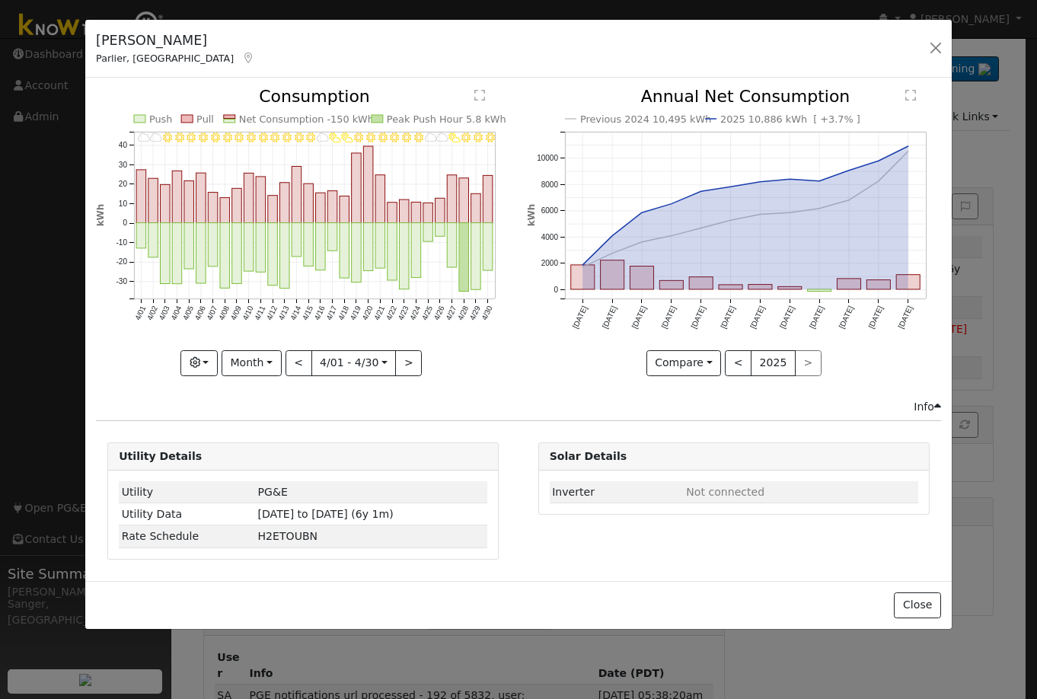
click at [295, 359] on div "4/30 - MostlyClear 4/29 - Clear 4/28 - MostlyClear 4/27 - PartlyCloudy 4/26 - C…" at bounding box center [303, 231] width 414 height 287
click at [295, 359] on button "<" at bounding box center [298, 363] width 27 height 26
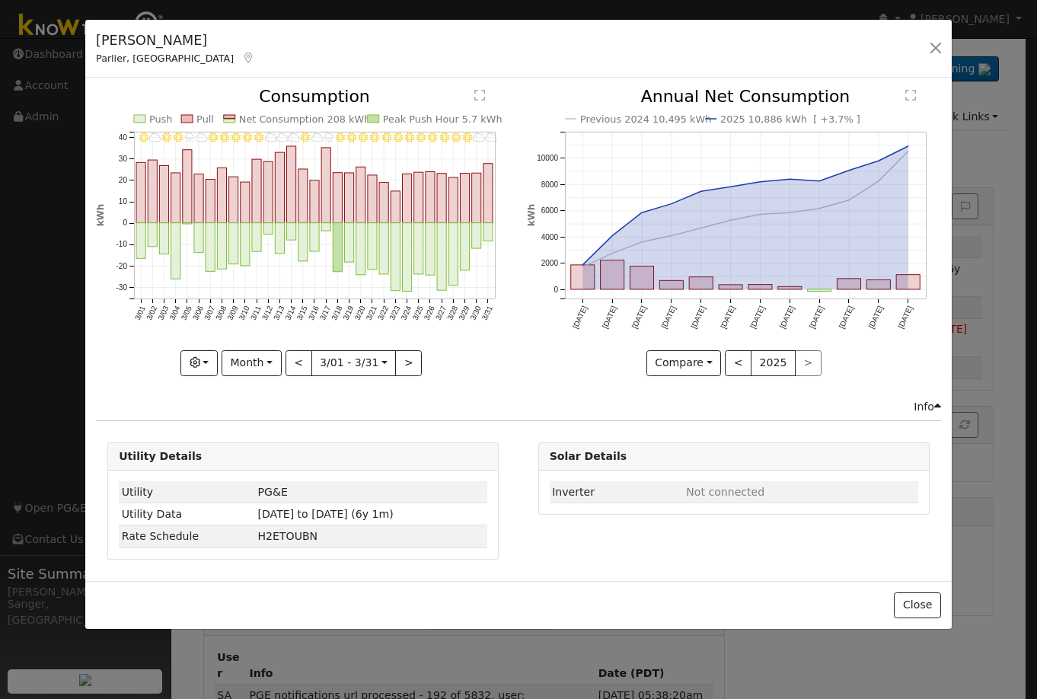
click at [298, 359] on div "3/31 - Cloudy 3/30 - Cloudy 3/29 - Clear 3/28 - MostlyClear 3/27 - MostlyClear …" at bounding box center [303, 231] width 414 height 287
click at [298, 359] on button "<" at bounding box center [298, 363] width 27 height 26
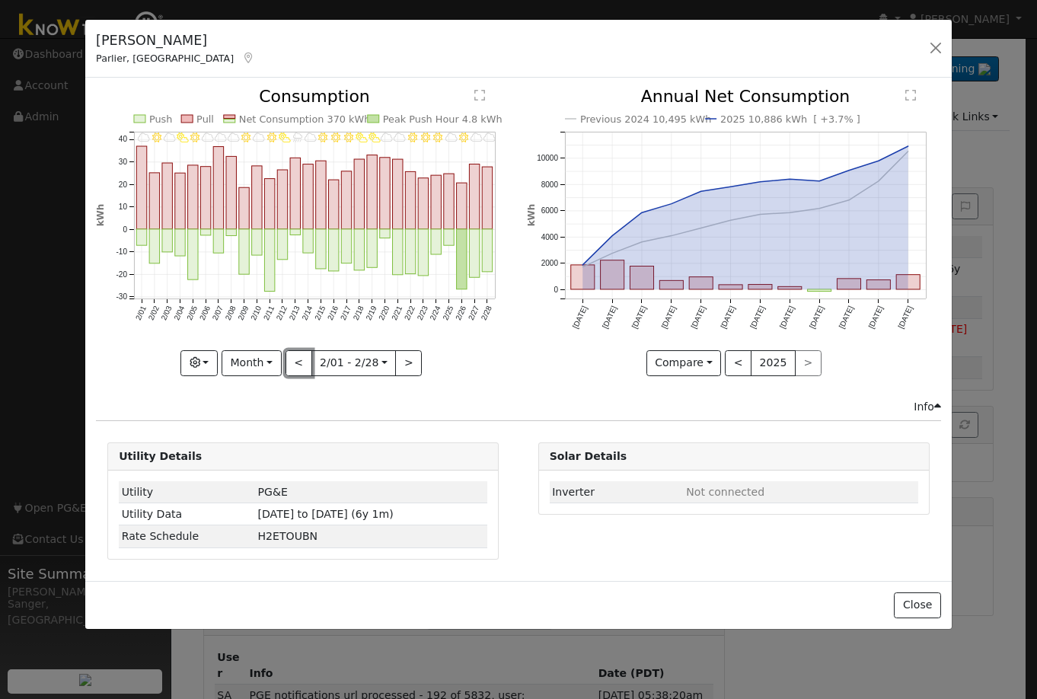
click at [299, 361] on button "<" at bounding box center [298, 363] width 27 height 26
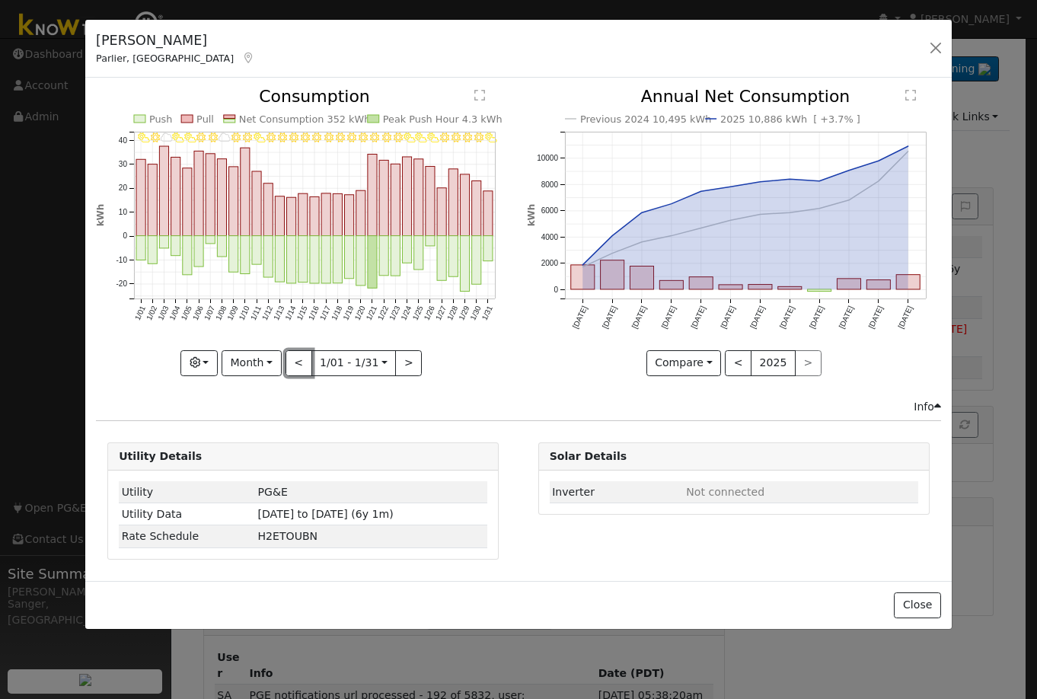
click at [299, 362] on button "<" at bounding box center [298, 363] width 27 height 26
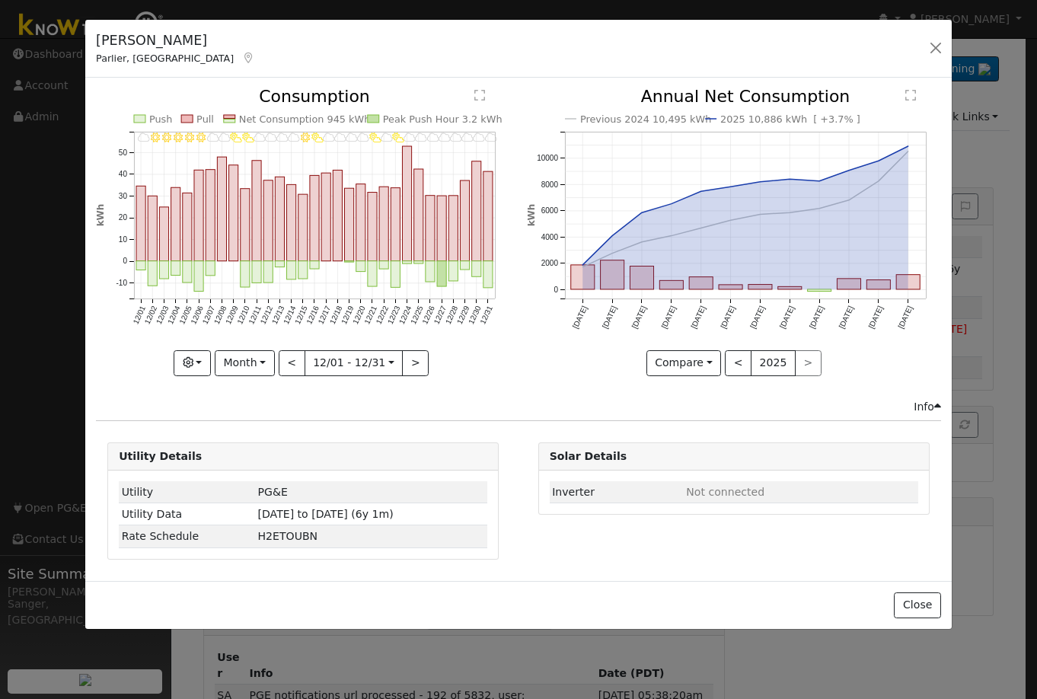
click at [299, 362] on div at bounding box center [303, 231] width 414 height 287
click at [299, 362] on button "<" at bounding box center [292, 363] width 27 height 26
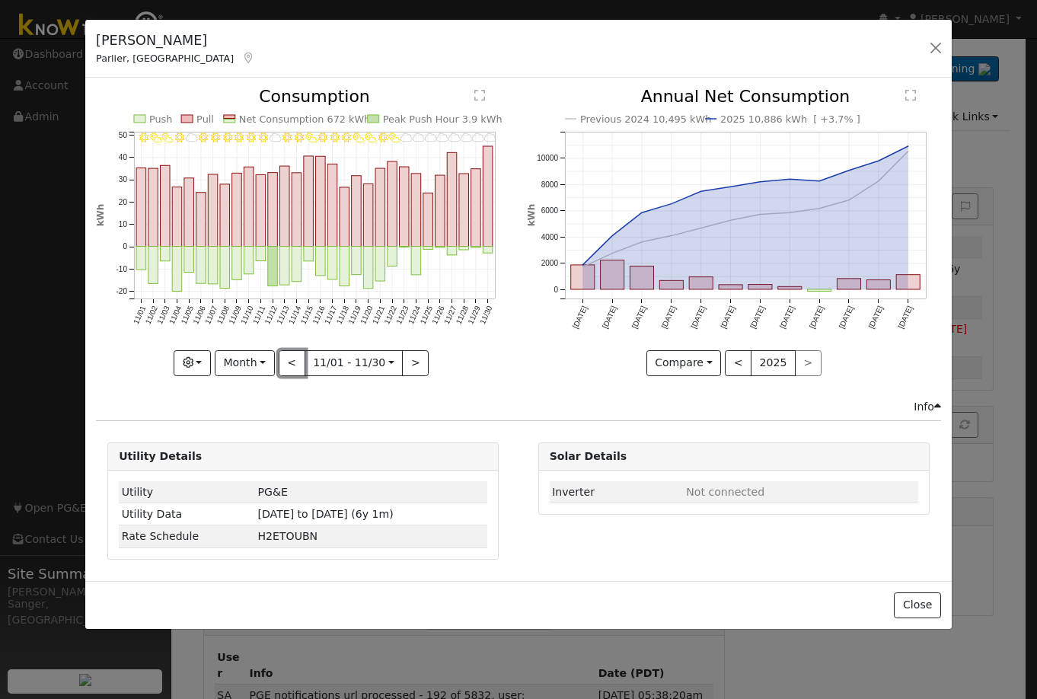
click at [299, 362] on button "<" at bounding box center [292, 363] width 27 height 26
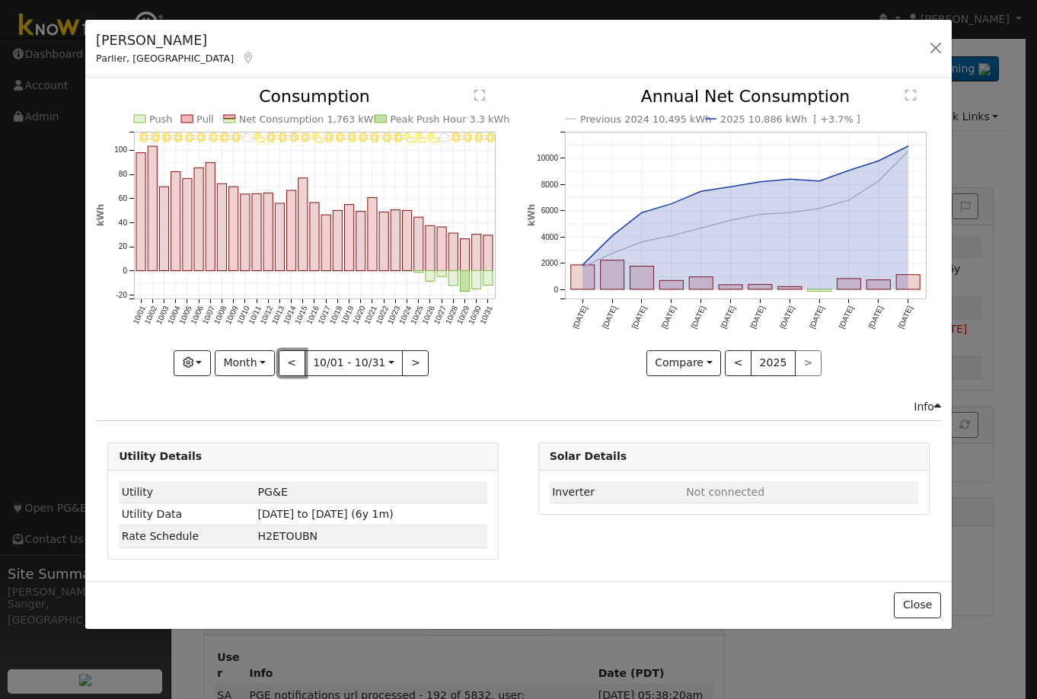
click at [299, 362] on button "<" at bounding box center [292, 363] width 27 height 26
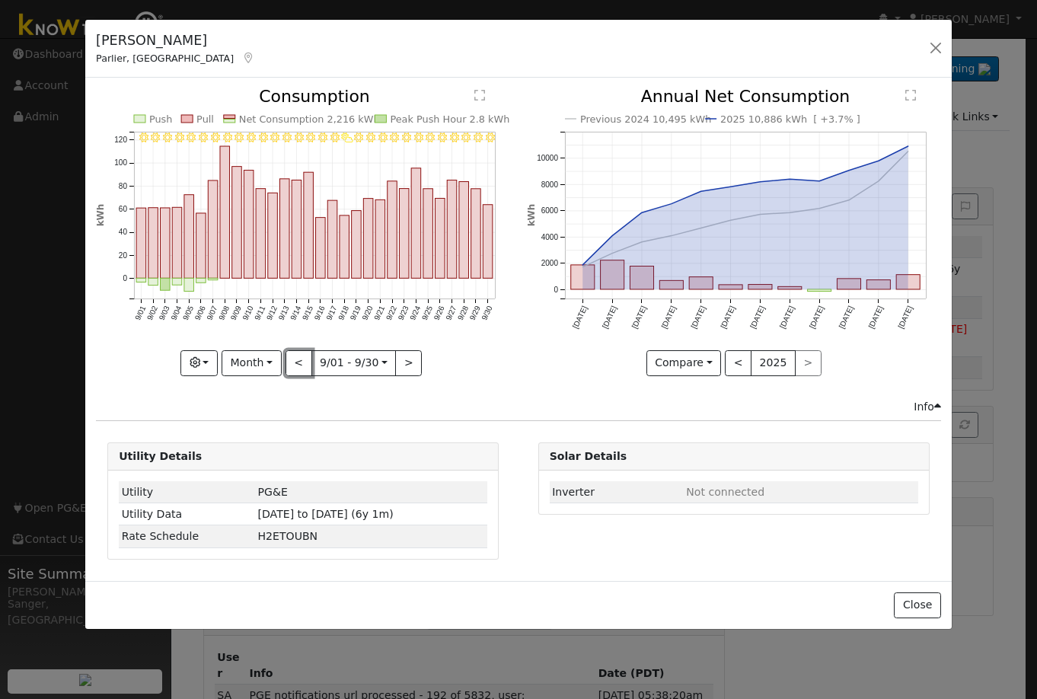
click at [299, 362] on button "<" at bounding box center [298, 363] width 27 height 26
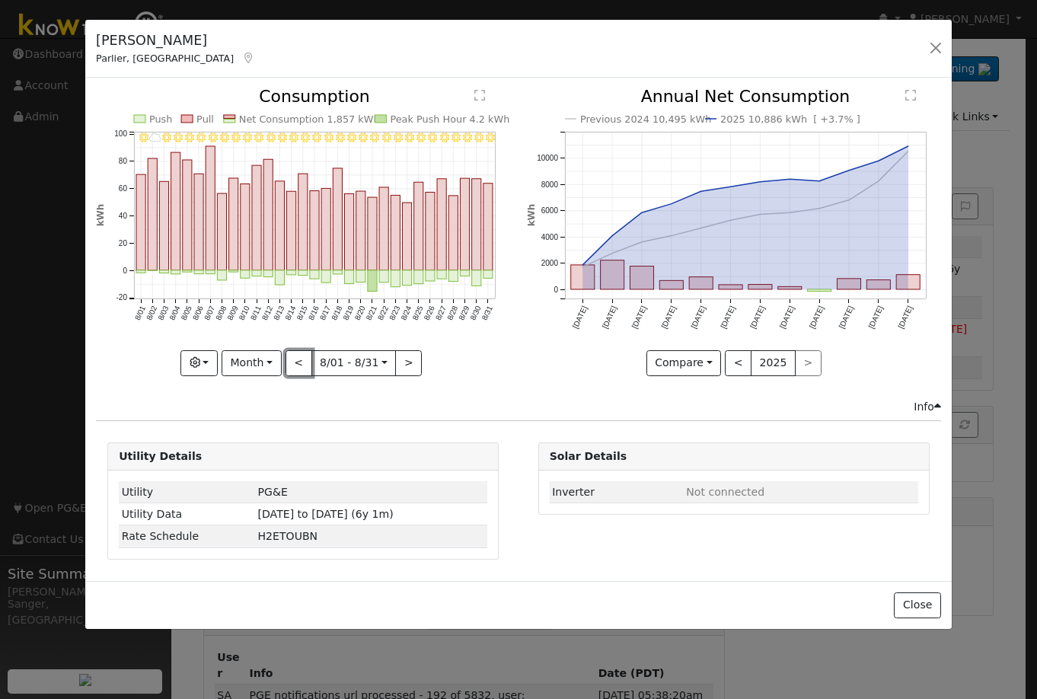
click at [299, 362] on button "<" at bounding box center [298, 363] width 27 height 26
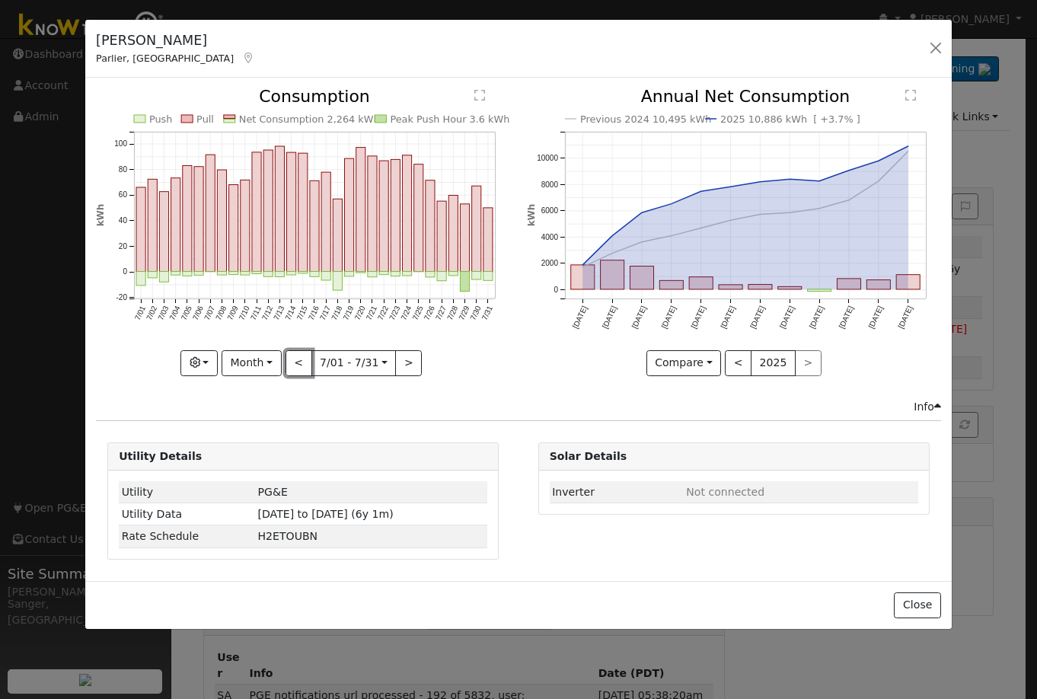
click at [299, 362] on button "<" at bounding box center [298, 363] width 27 height 26
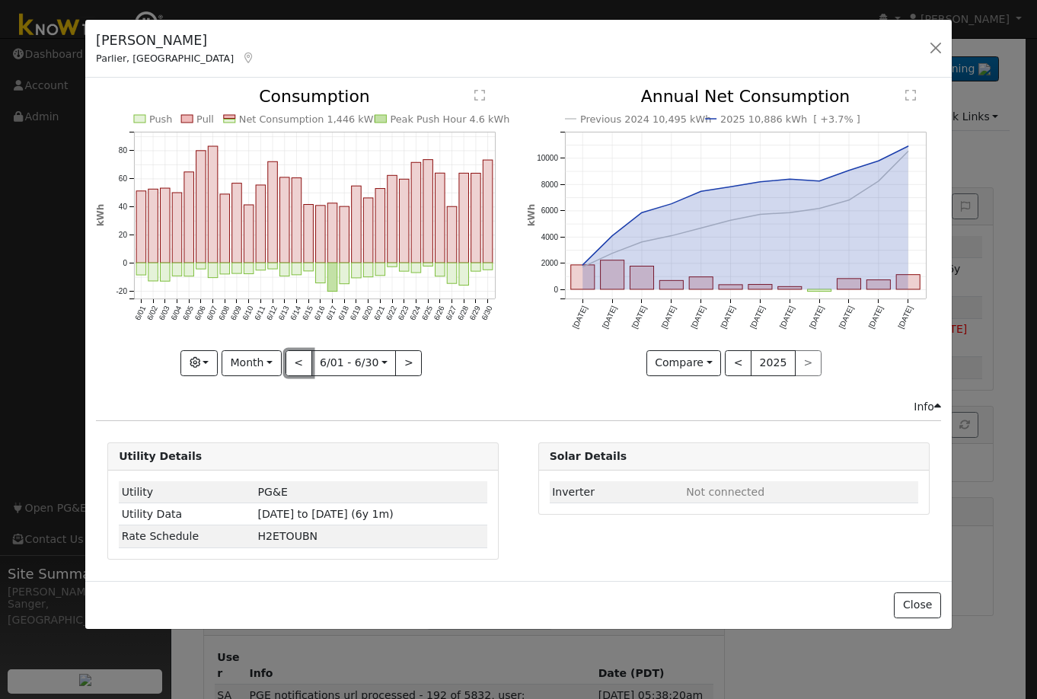
click at [299, 362] on button "<" at bounding box center [298, 363] width 27 height 26
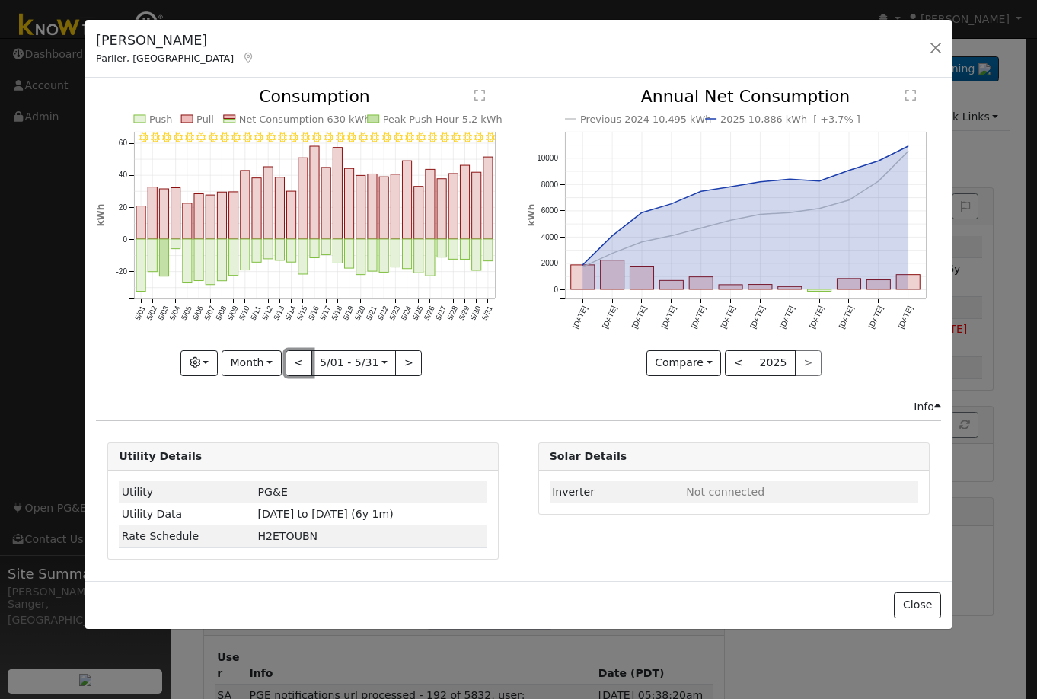
click at [299, 362] on button "<" at bounding box center [298, 363] width 27 height 26
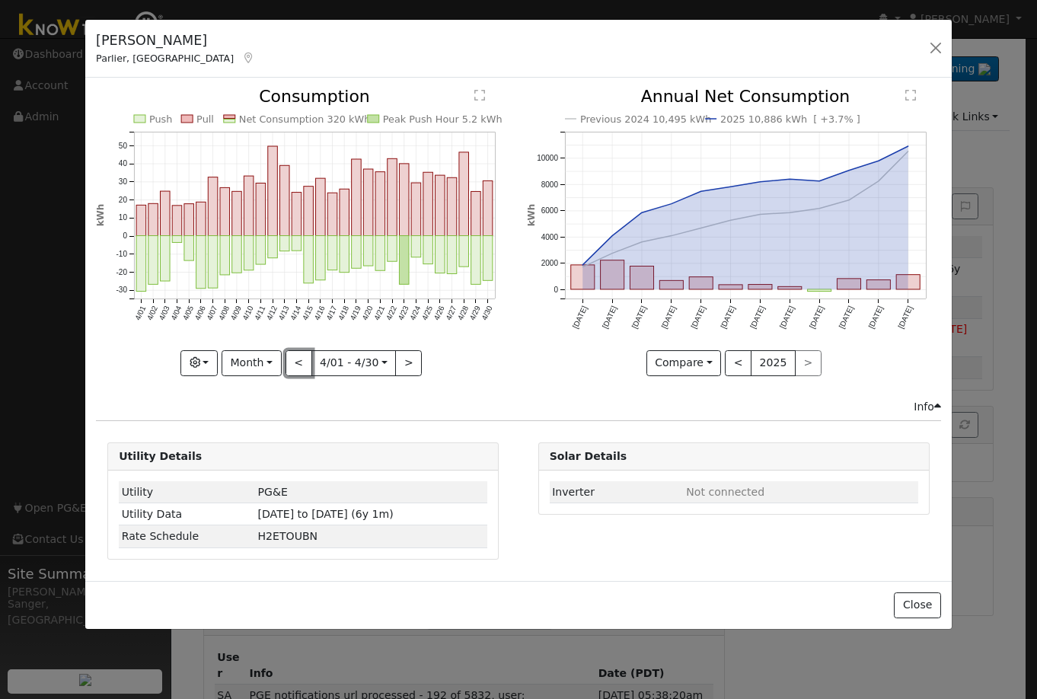
click at [299, 362] on button "<" at bounding box center [298, 363] width 27 height 26
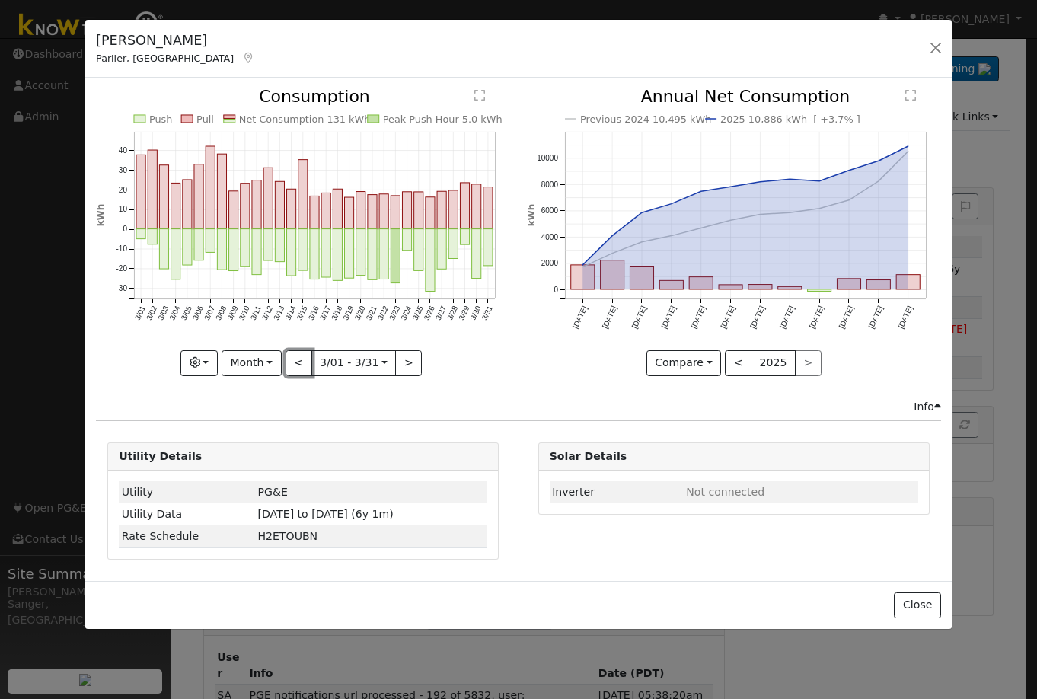
click at [299, 362] on button "<" at bounding box center [298, 363] width 27 height 26
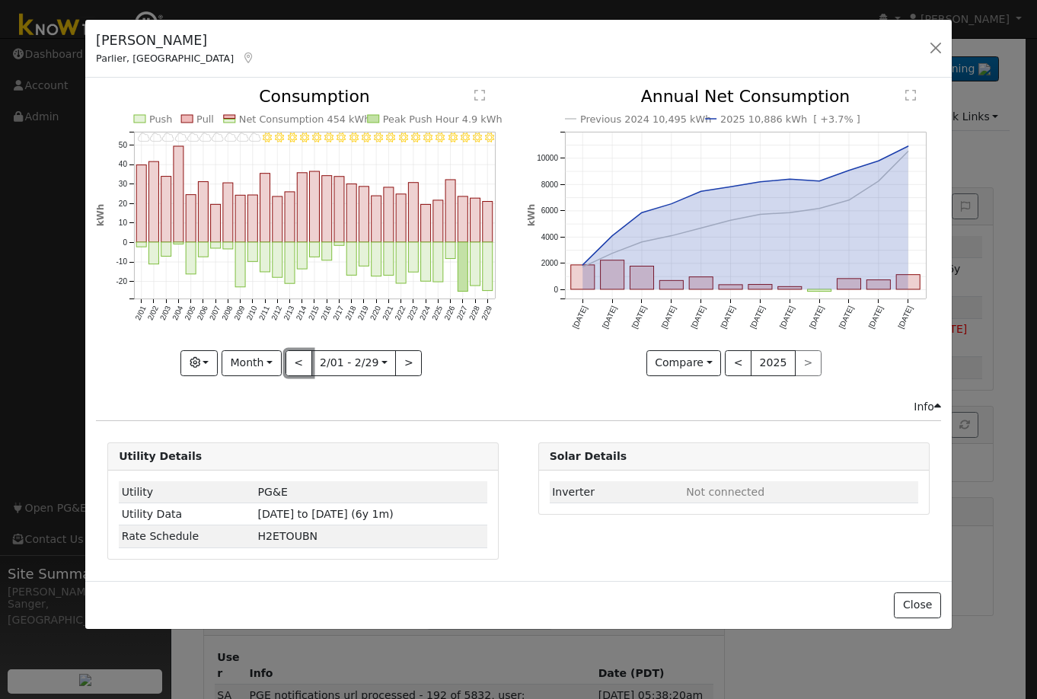
click at [299, 362] on button "<" at bounding box center [298, 363] width 27 height 26
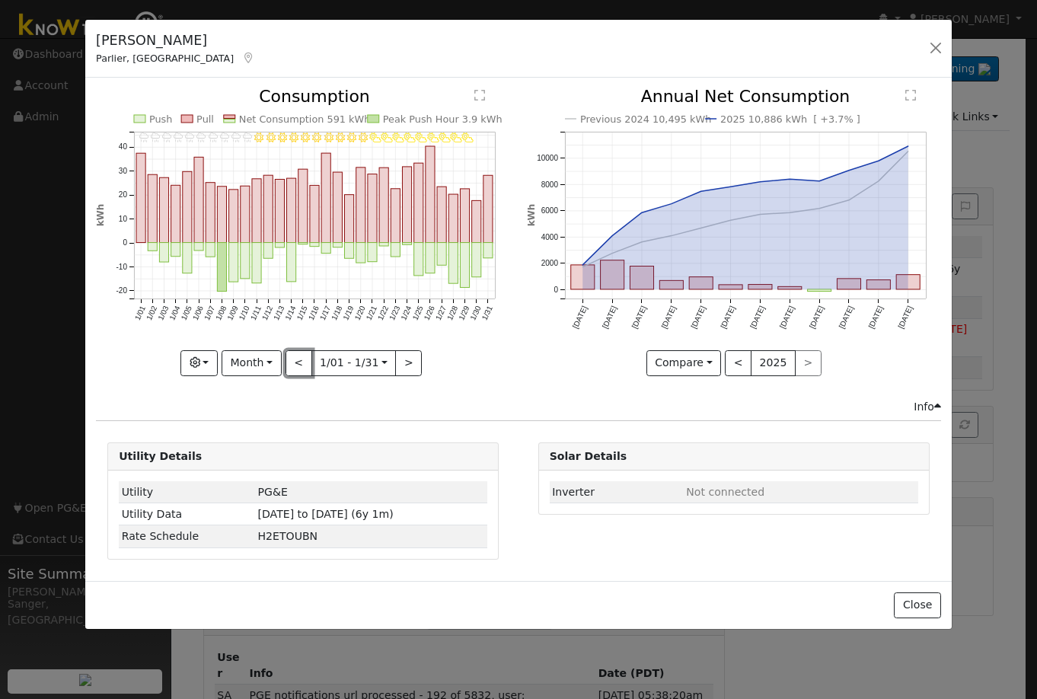
click at [299, 362] on button "<" at bounding box center [298, 363] width 27 height 26
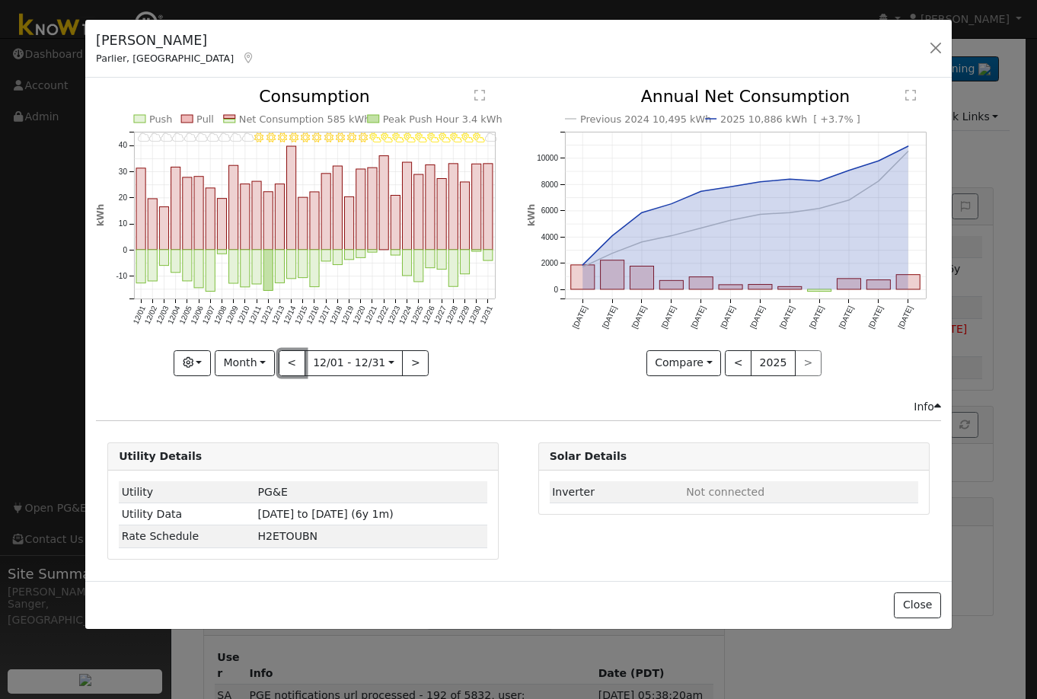
click at [299, 362] on button "<" at bounding box center [292, 363] width 27 height 26
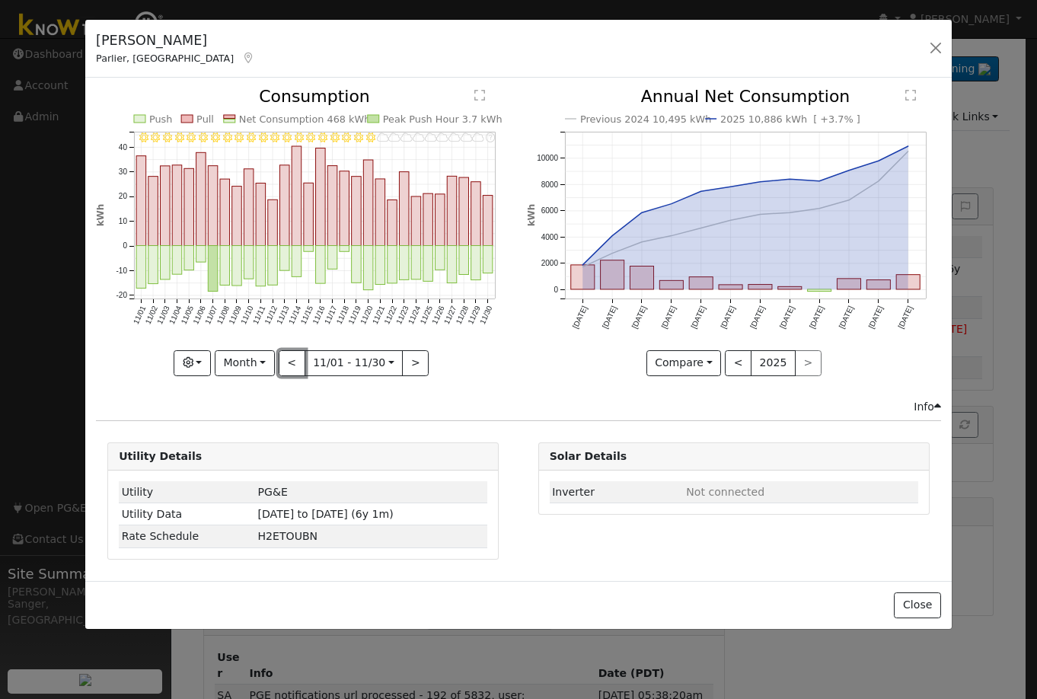
click at [299, 362] on button "<" at bounding box center [292, 363] width 27 height 26
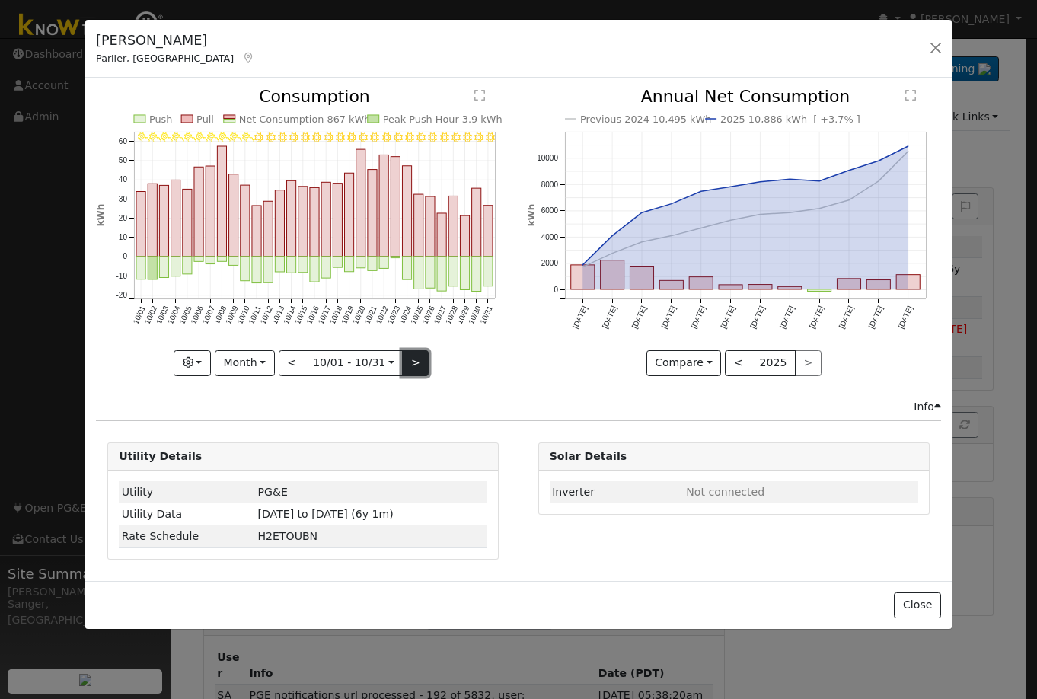
click at [411, 361] on button ">" at bounding box center [415, 363] width 27 height 26
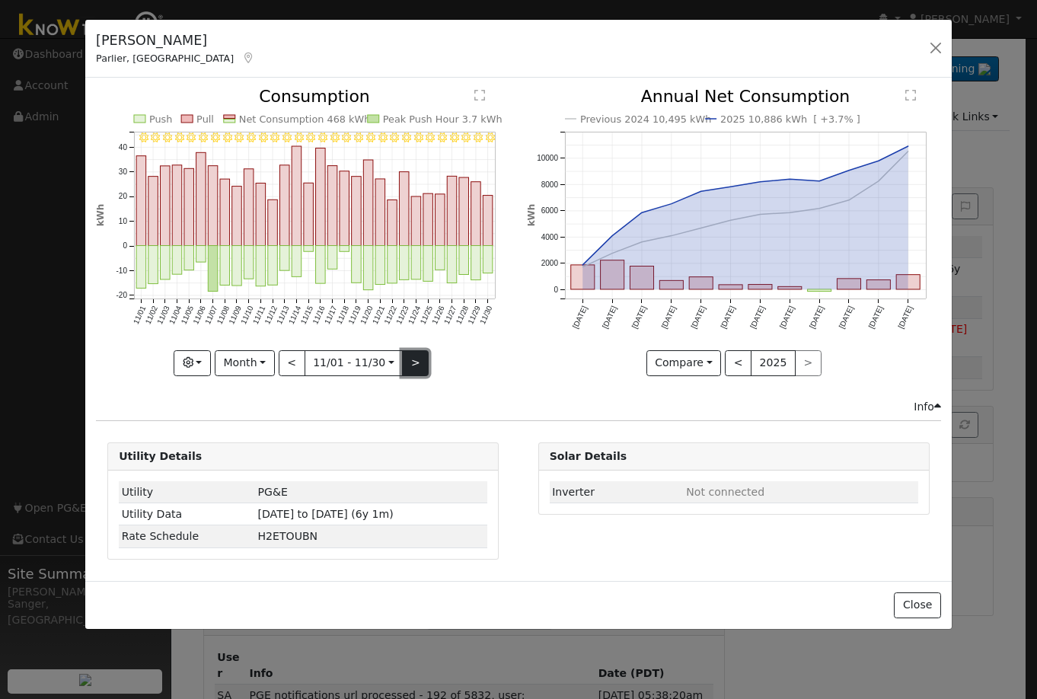
click at [411, 361] on button ">" at bounding box center [415, 363] width 27 height 26
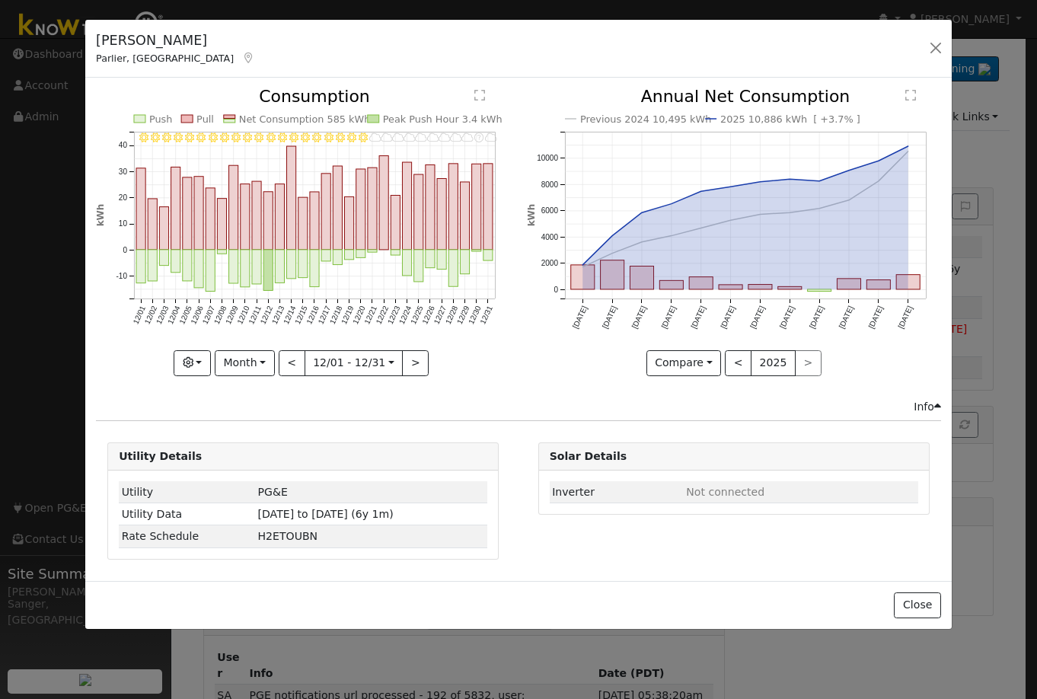
click at [410, 359] on div "12/31 - MostlyCloudy 12/30 - Error: Unknown weather 12/29 - Cloudy 12/28 - Clou…" at bounding box center [303, 231] width 414 height 287
click at [405, 353] on button ">" at bounding box center [415, 363] width 27 height 26
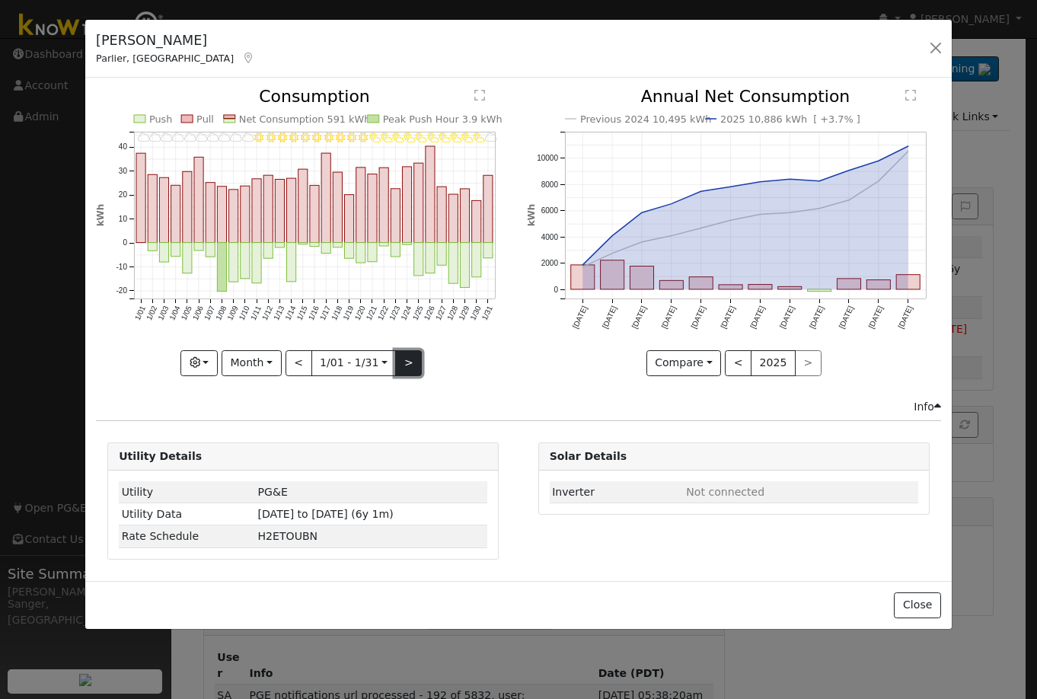
click at [405, 353] on button ">" at bounding box center [408, 363] width 27 height 26
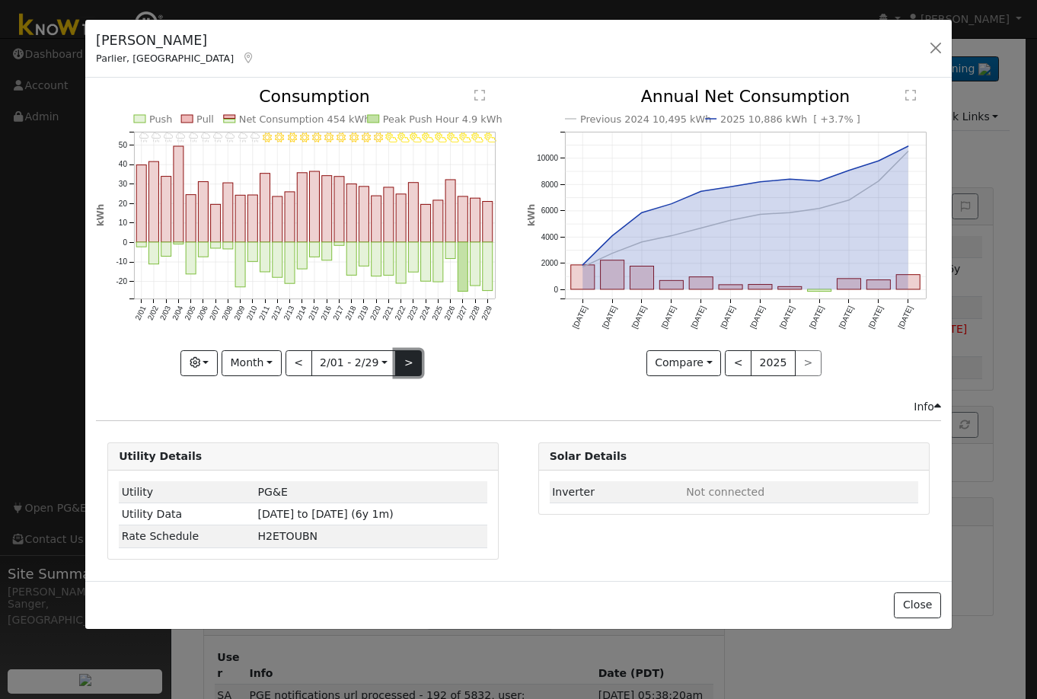
click at [405, 353] on button ">" at bounding box center [408, 363] width 27 height 26
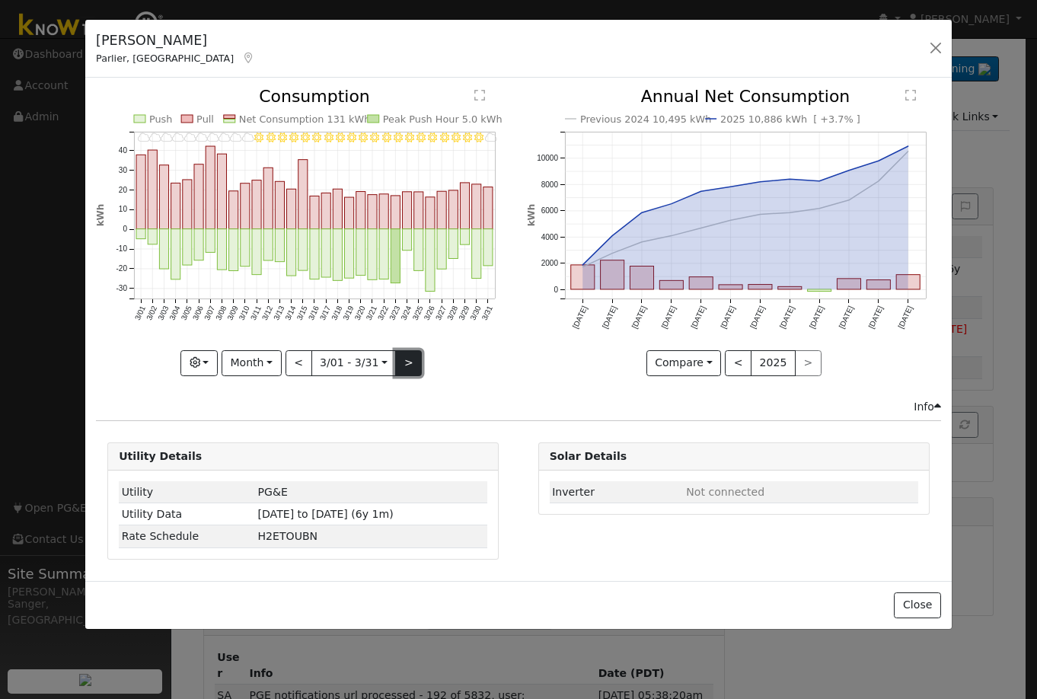
click at [406, 356] on button ">" at bounding box center [408, 363] width 27 height 26
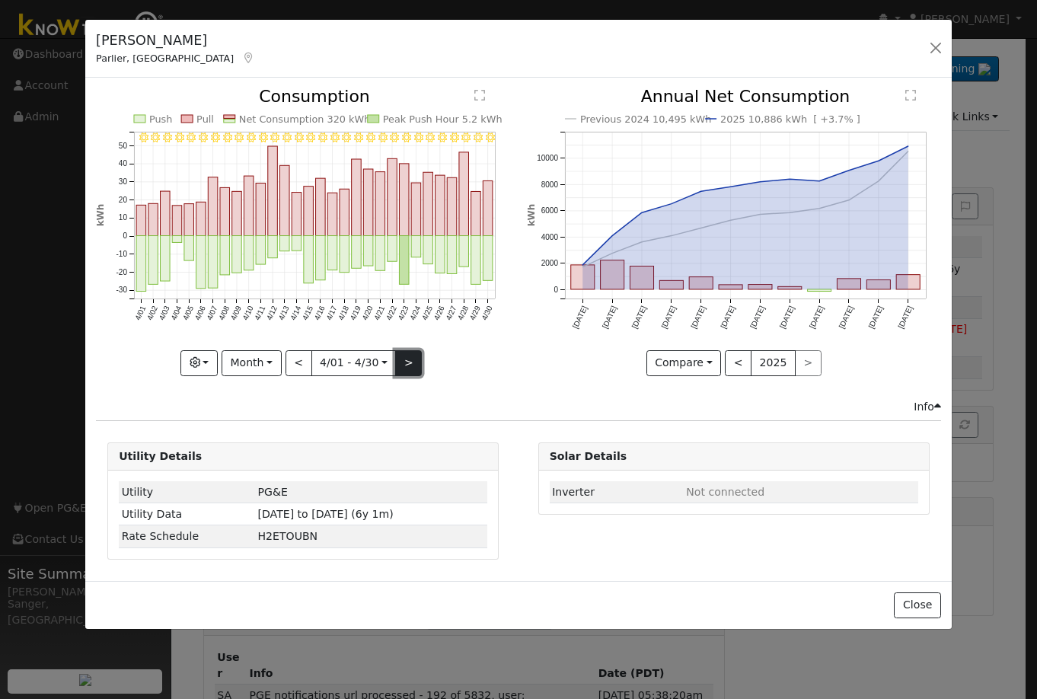
click at [406, 356] on button ">" at bounding box center [408, 363] width 27 height 26
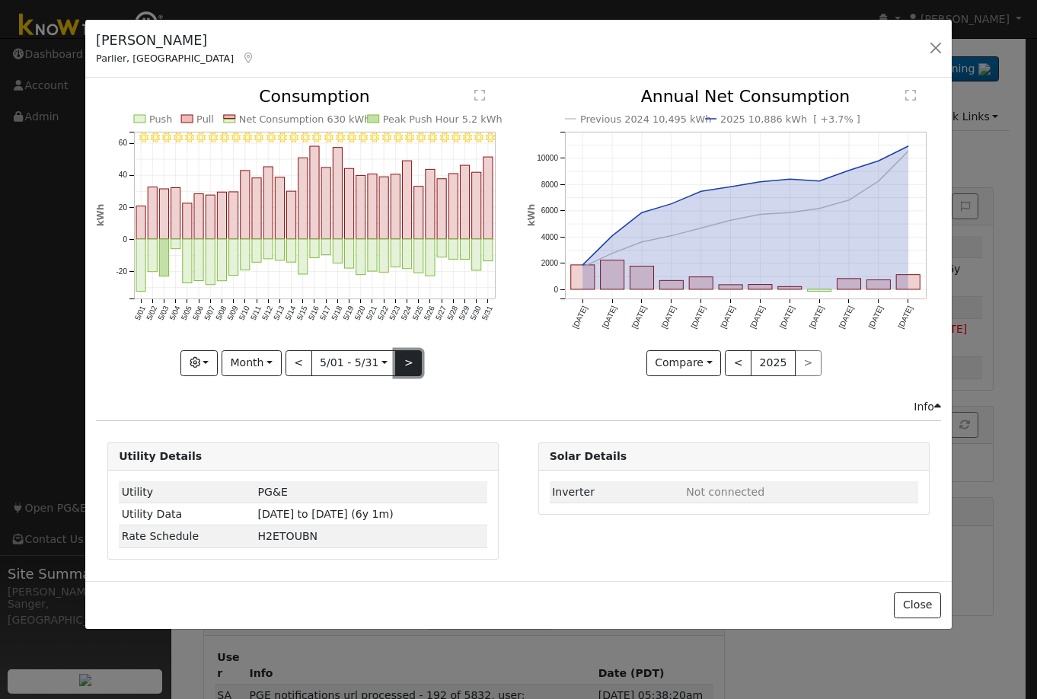
click at [406, 356] on button ">" at bounding box center [408, 363] width 27 height 26
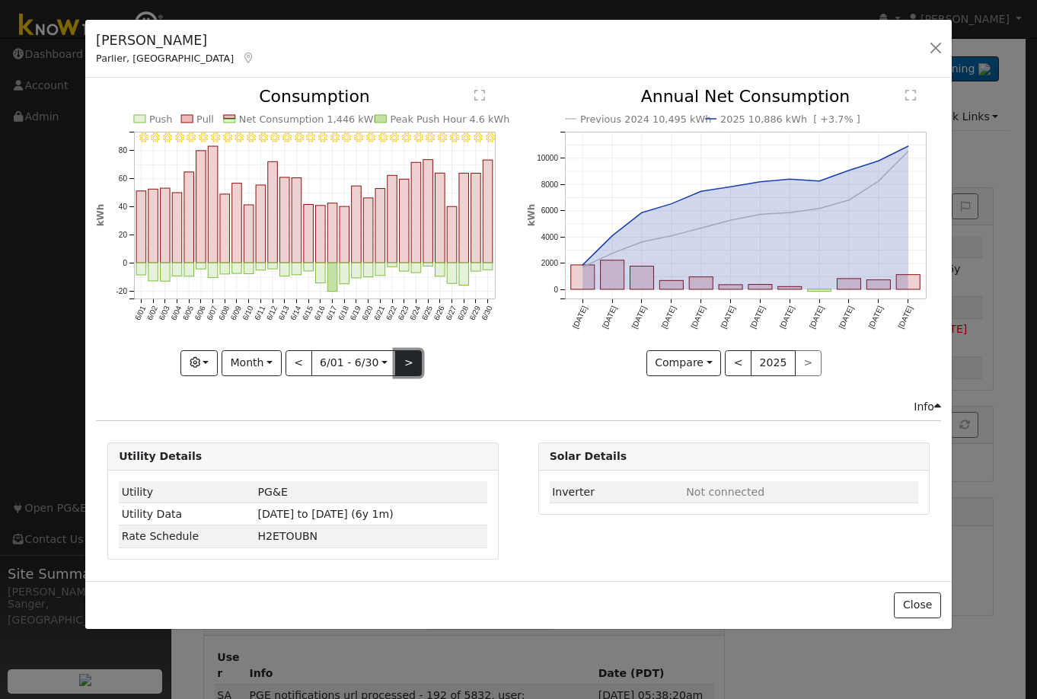
click at [406, 356] on button ">" at bounding box center [408, 363] width 27 height 26
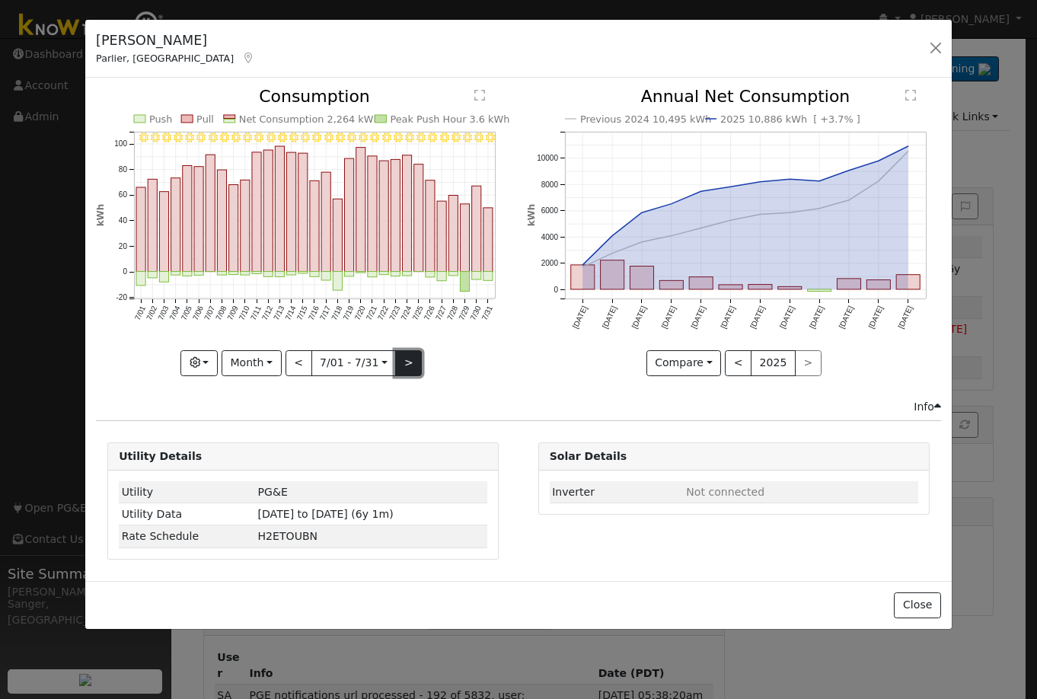
click at [404, 365] on button ">" at bounding box center [408, 363] width 27 height 26
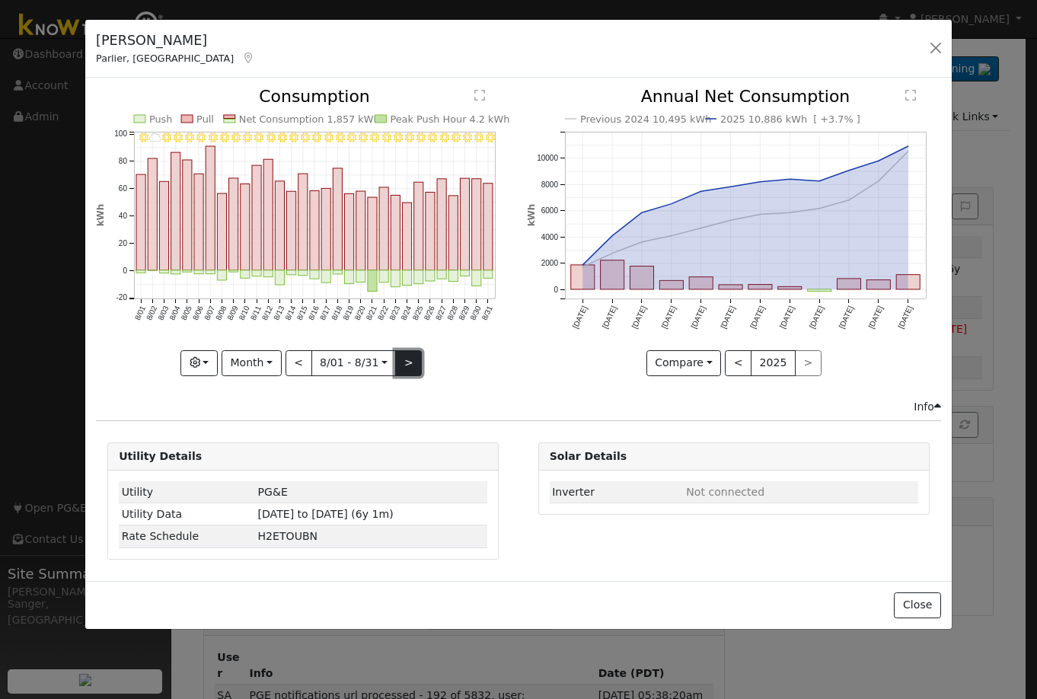
click at [404, 369] on button ">" at bounding box center [408, 363] width 27 height 26
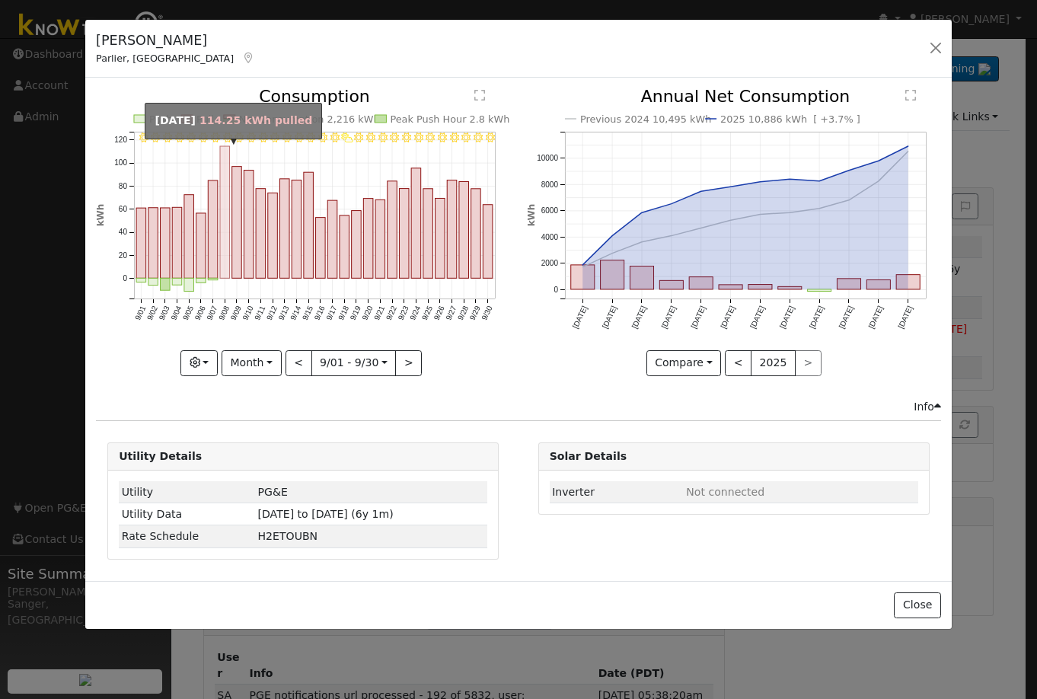
click at [223, 265] on rect "onclick=""" at bounding box center [225, 212] width 10 height 132
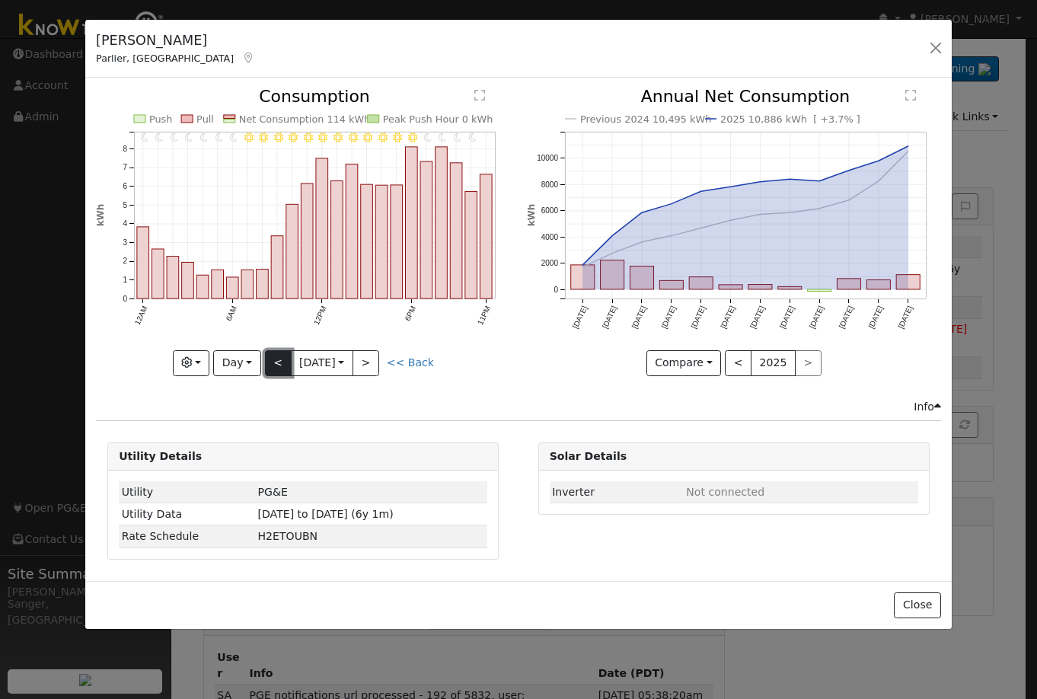
click at [275, 365] on button "<" at bounding box center [278, 363] width 27 height 26
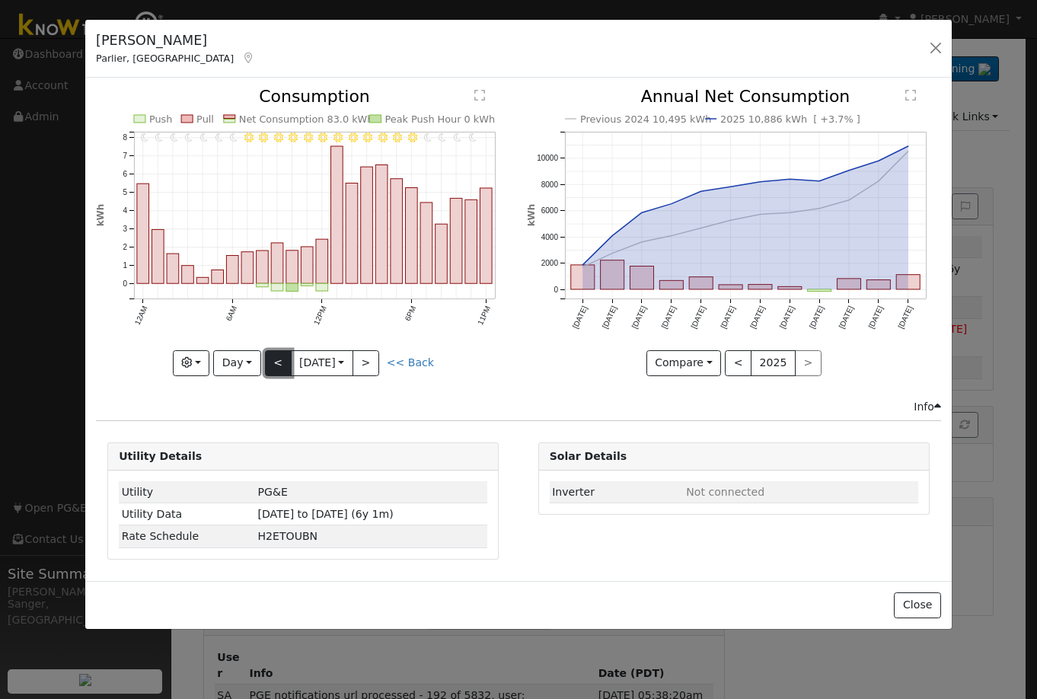
click at [275, 365] on button "<" at bounding box center [278, 363] width 27 height 26
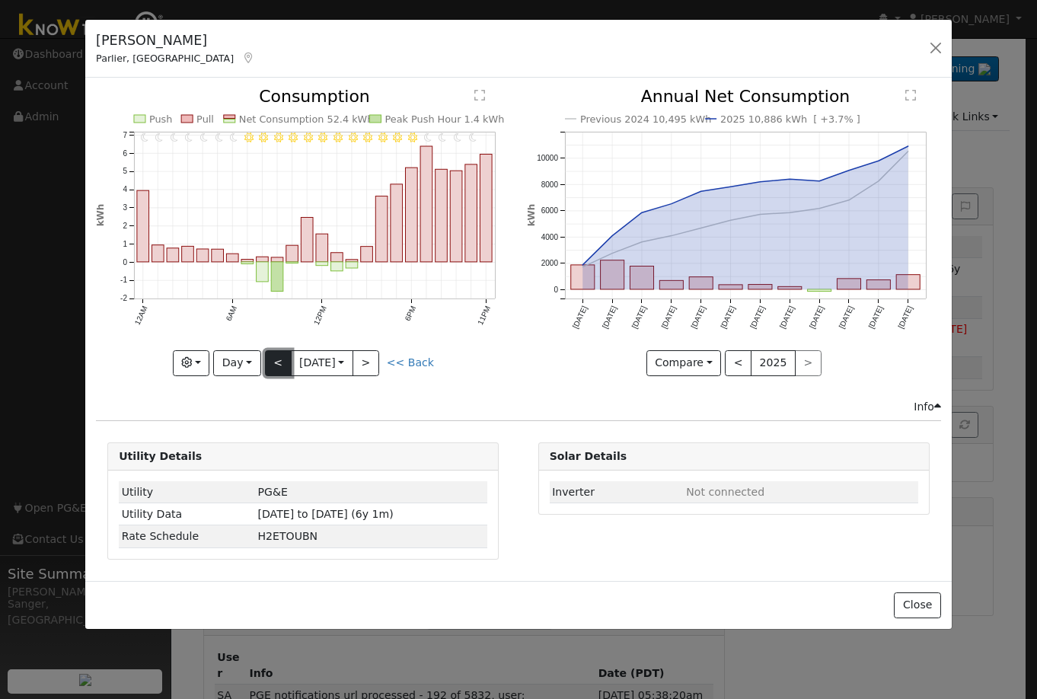
click at [275, 365] on button "<" at bounding box center [278, 363] width 27 height 26
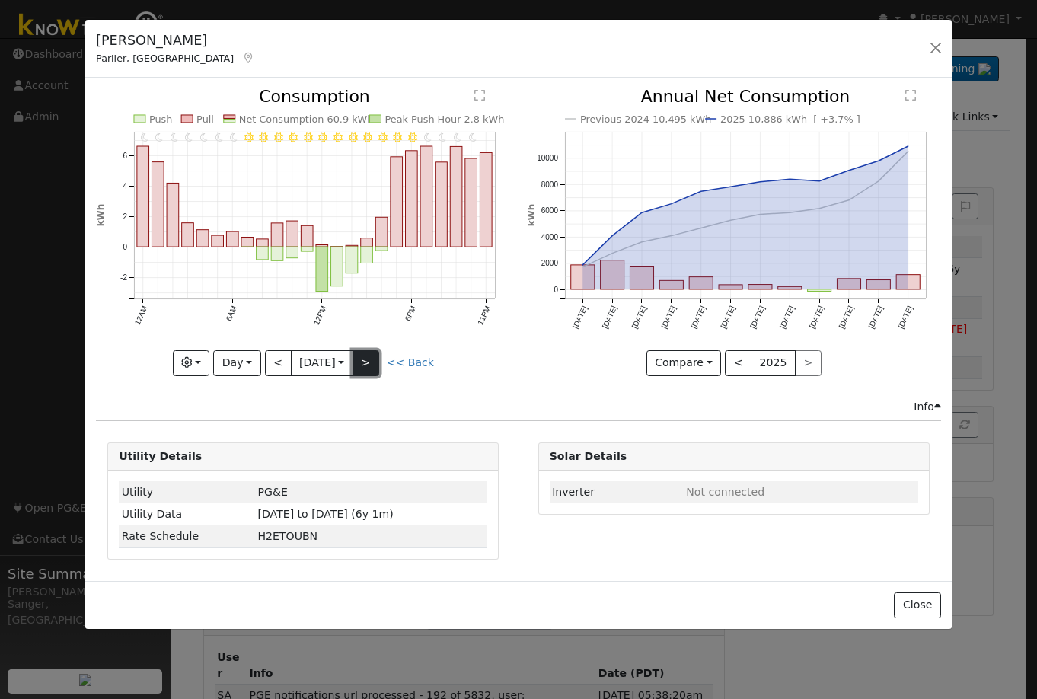
click at [373, 362] on button ">" at bounding box center [365, 363] width 27 height 26
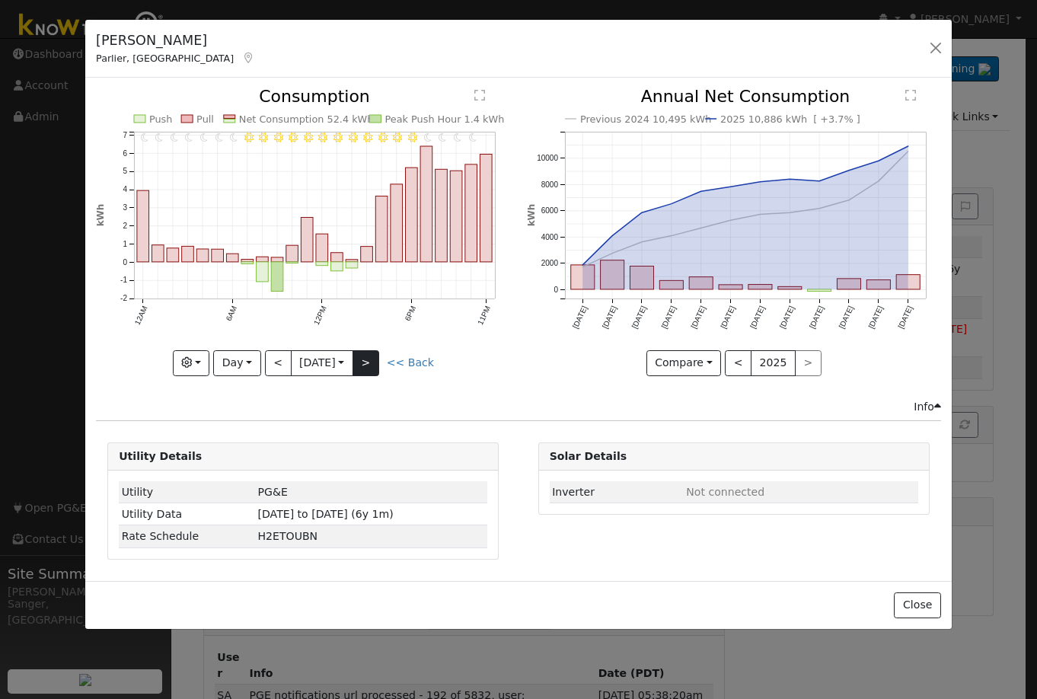
click at [373, 362] on div "11PM - undefined 10PM - Clear 9PM - Clear 8PM - Clear 7PM - Clear 6PM - Clear 5…" at bounding box center [303, 231] width 414 height 287
click at [373, 362] on button ">" at bounding box center [365, 363] width 27 height 26
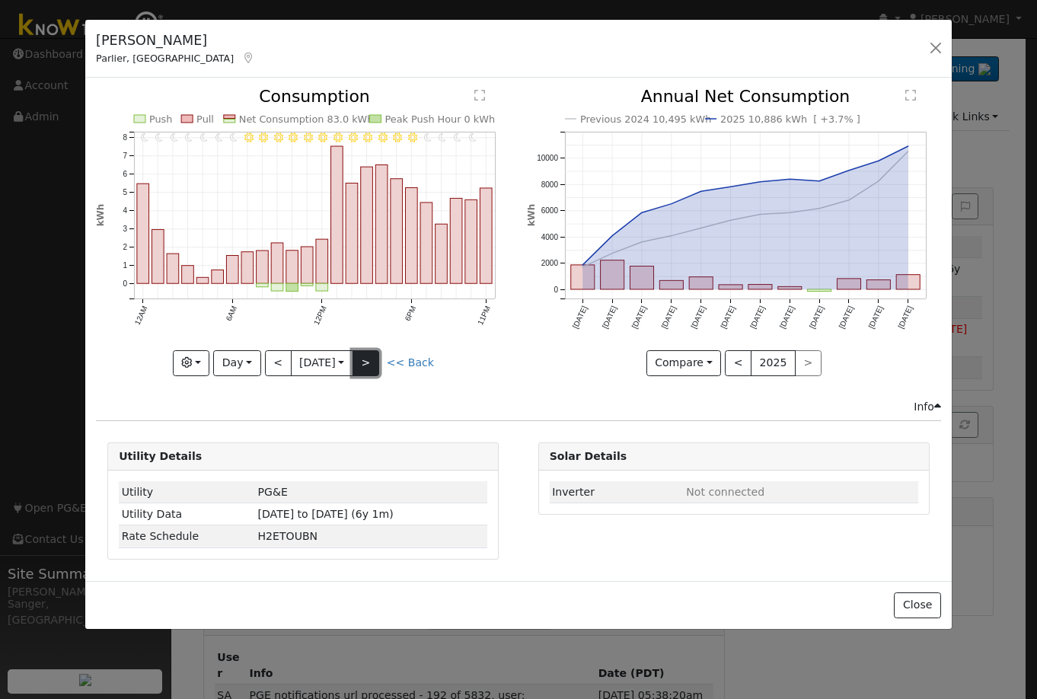
click at [373, 362] on button ">" at bounding box center [365, 363] width 27 height 26
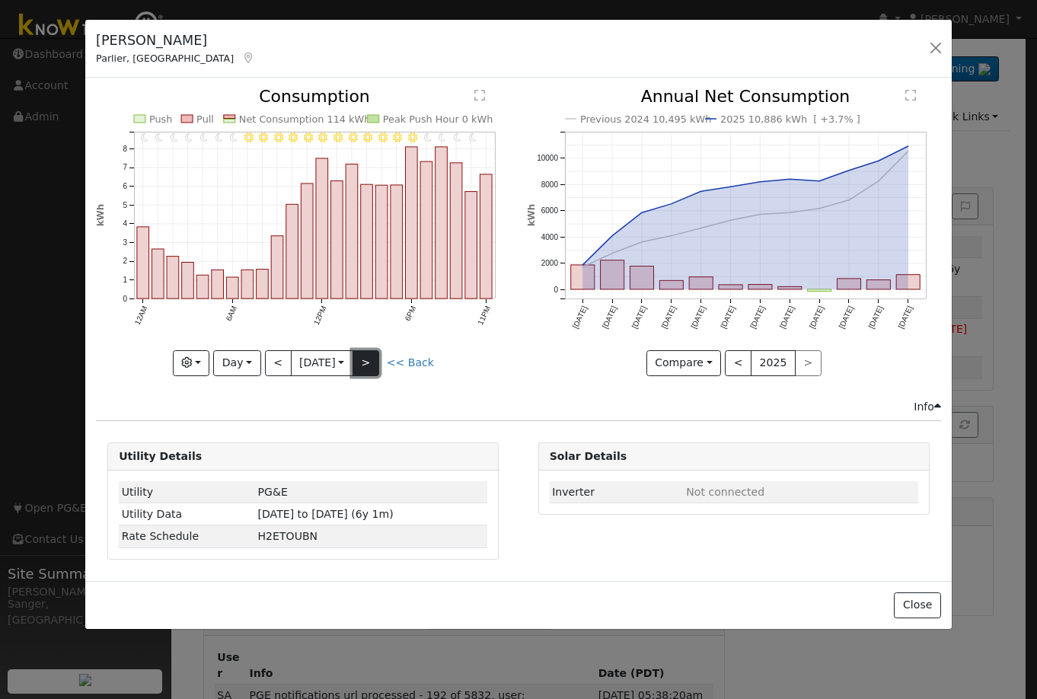
click at [373, 362] on button ">" at bounding box center [365, 363] width 27 height 26
type input "2024-09-09"
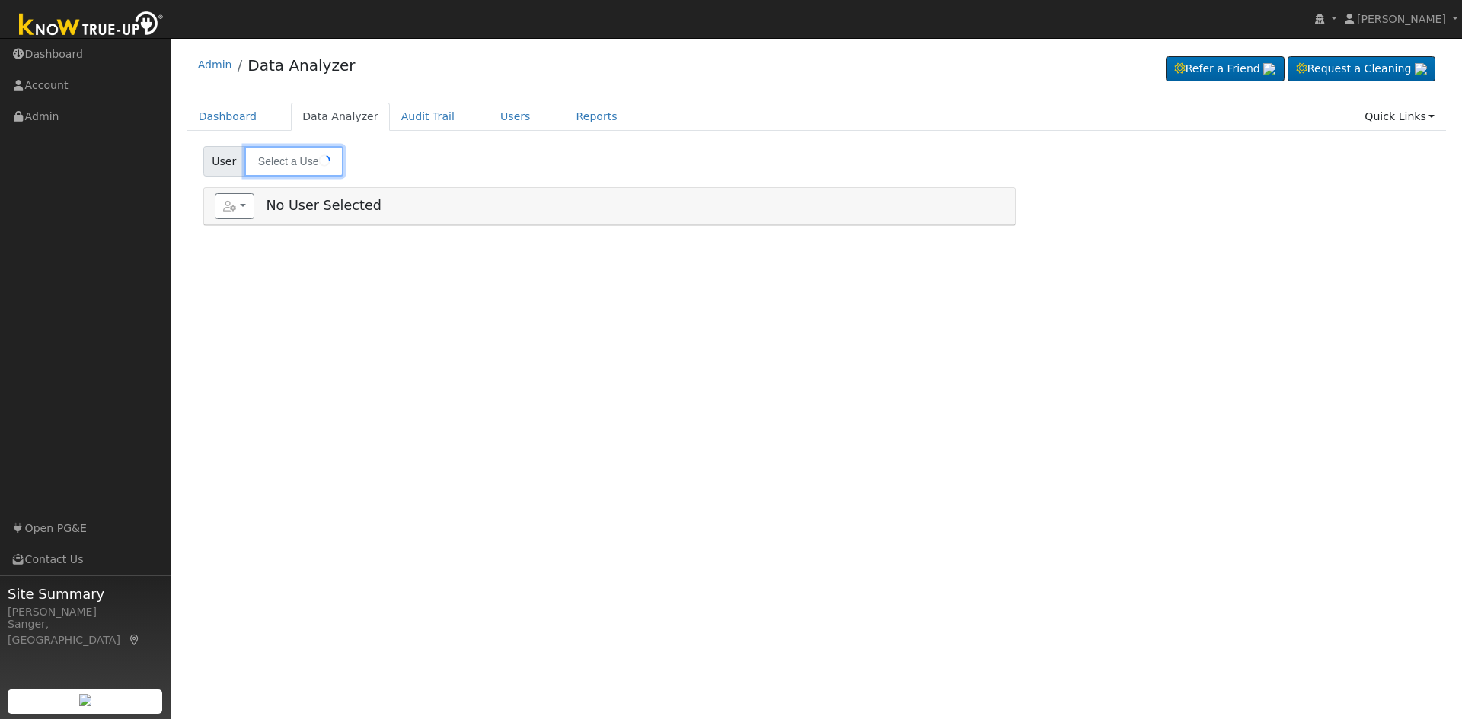
type input "Melissa & Lance Crow"
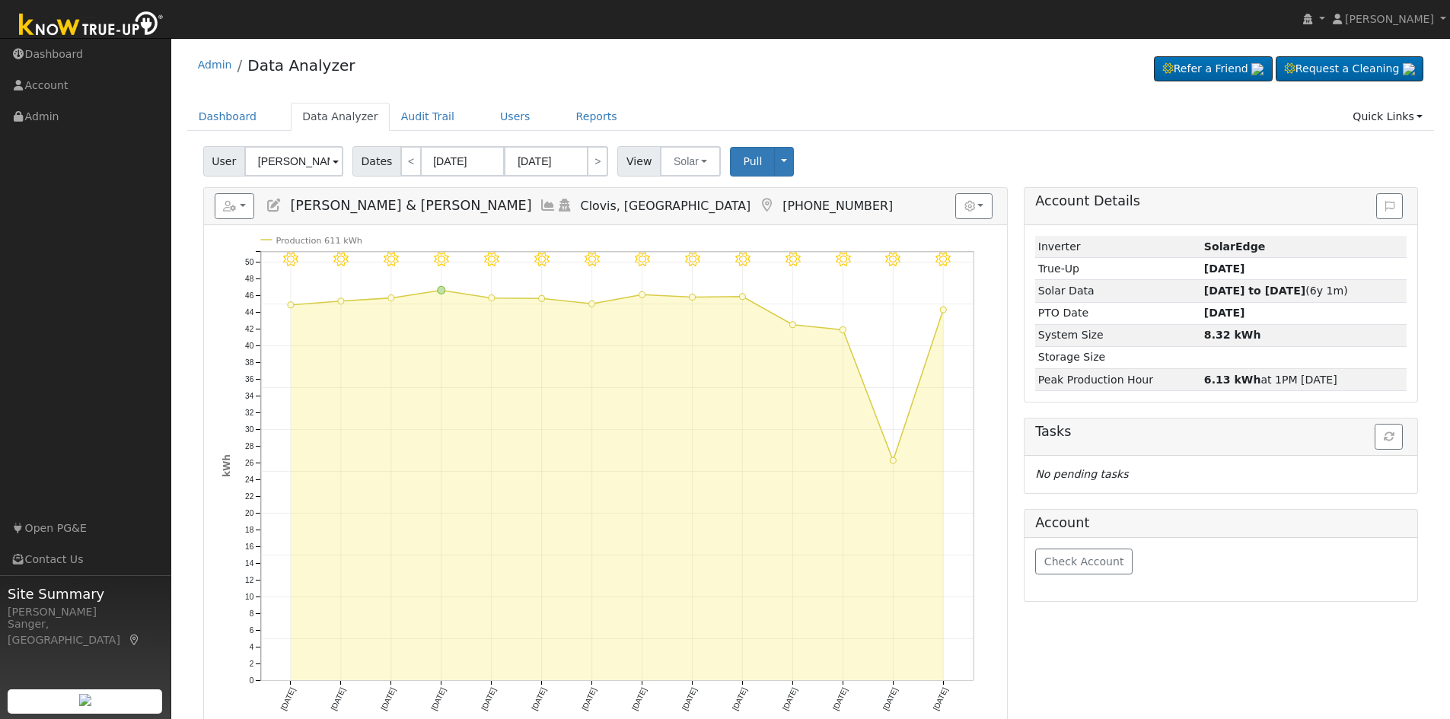
click at [540, 206] on icon at bounding box center [548, 206] width 17 height 14
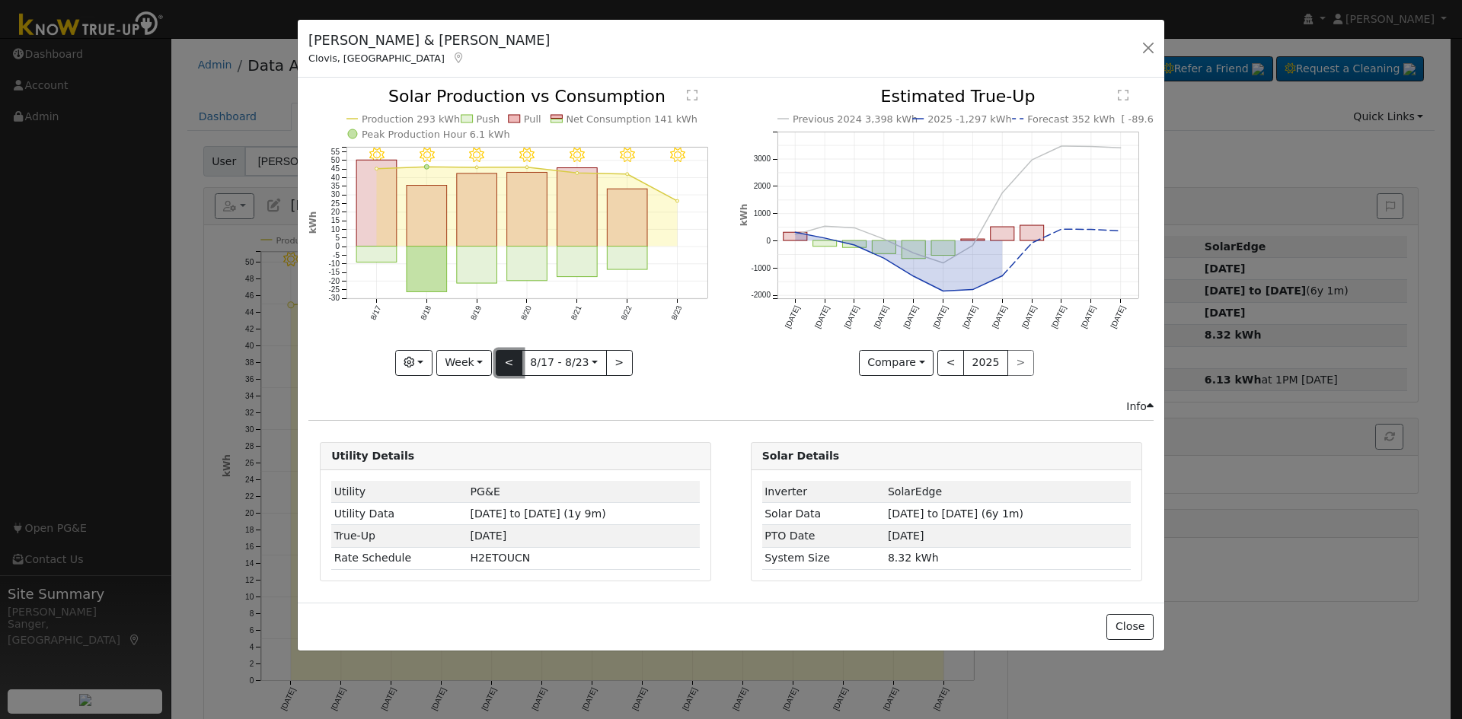
click at [511, 360] on button "<" at bounding box center [509, 363] width 27 height 26
type input "[DATE]"
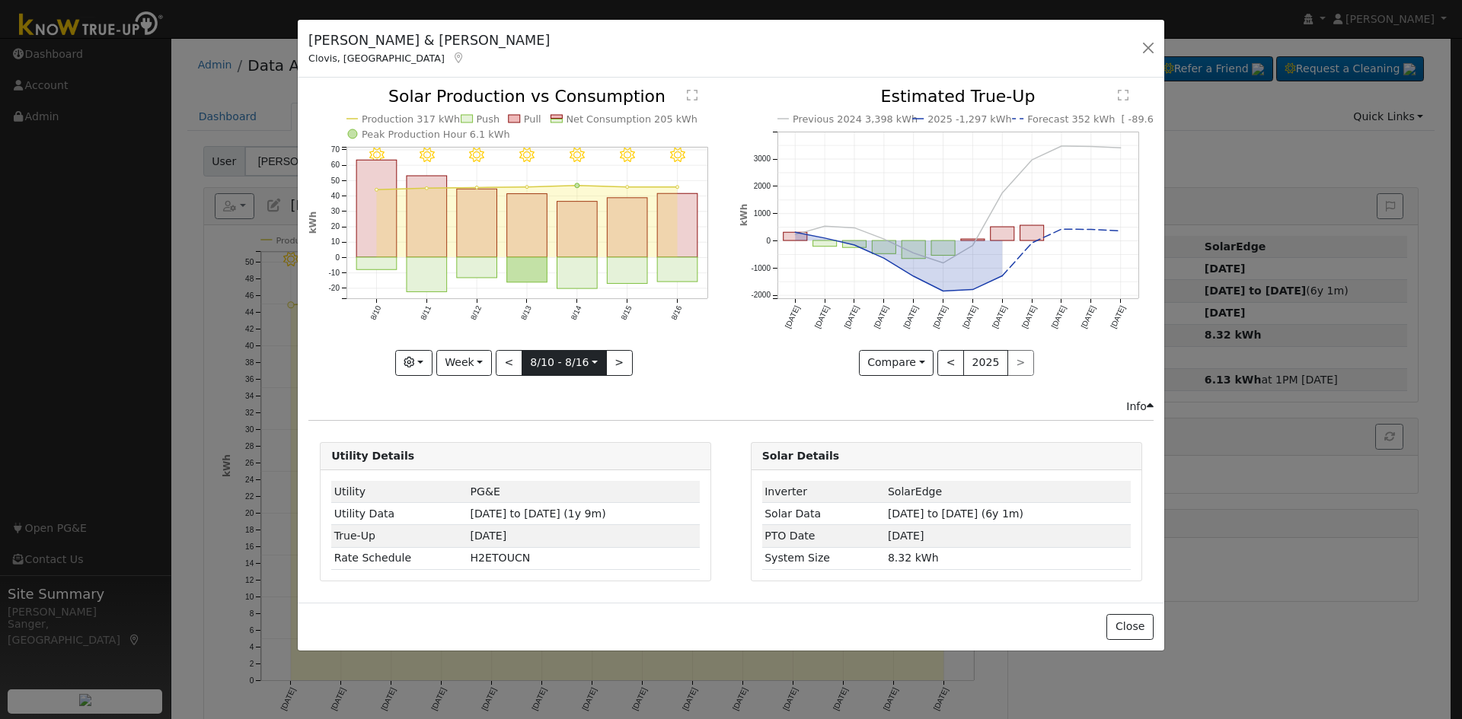
click at [541, 360] on input "[DATE]" at bounding box center [564, 363] width 84 height 24
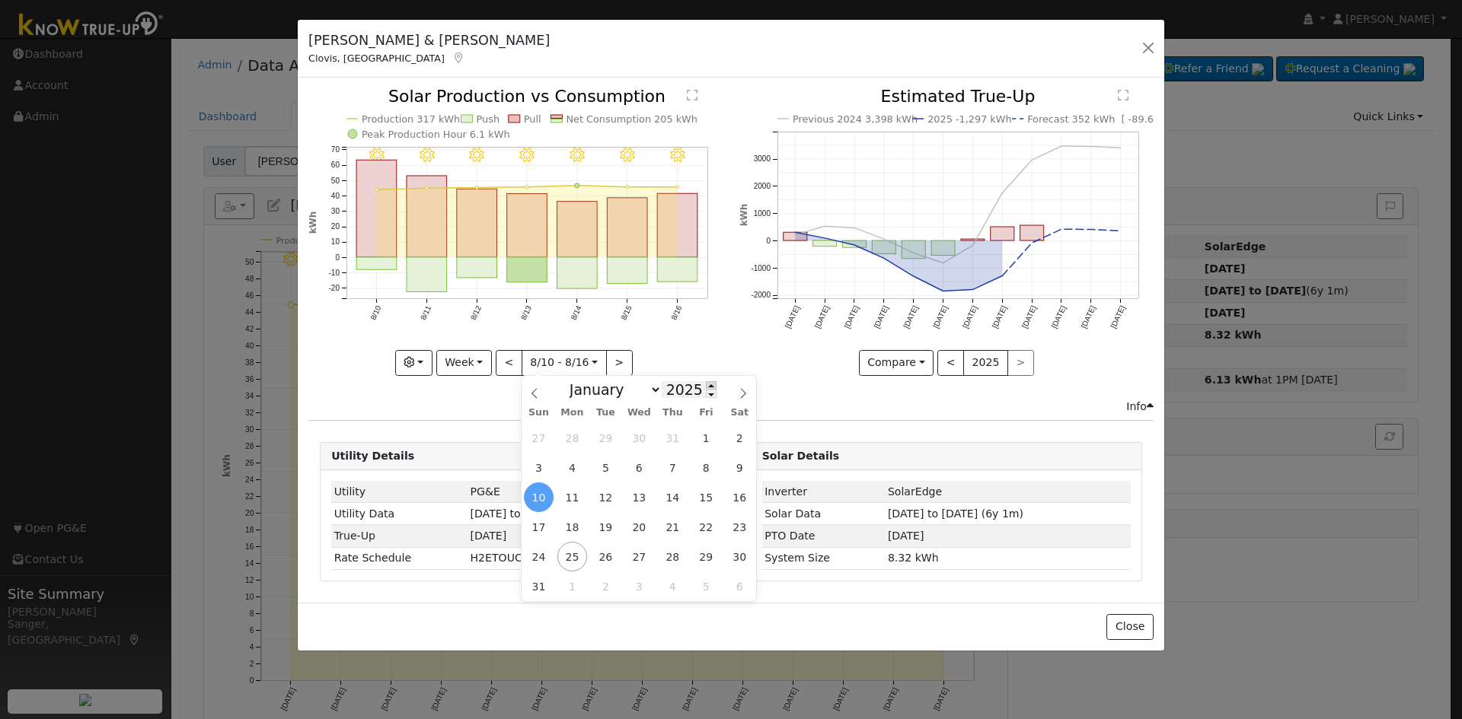
click at [706, 384] on span at bounding box center [711, 385] width 11 height 8
click at [706, 396] on span at bounding box center [711, 394] width 11 height 8
type input "2024"
click at [733, 466] on span "10" at bounding box center [740, 468] width 30 height 30
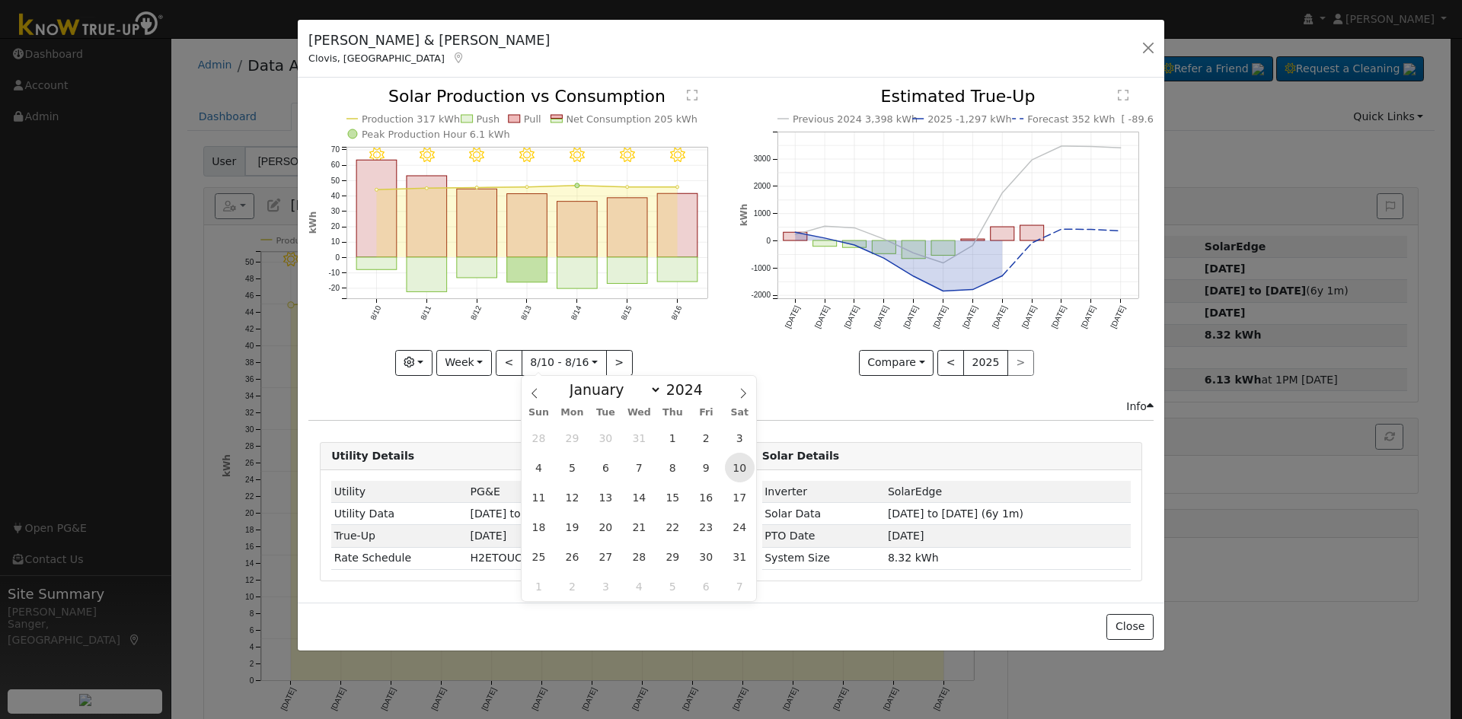
type input "2024-08-10"
